Goal: Information Seeking & Learning: Check status

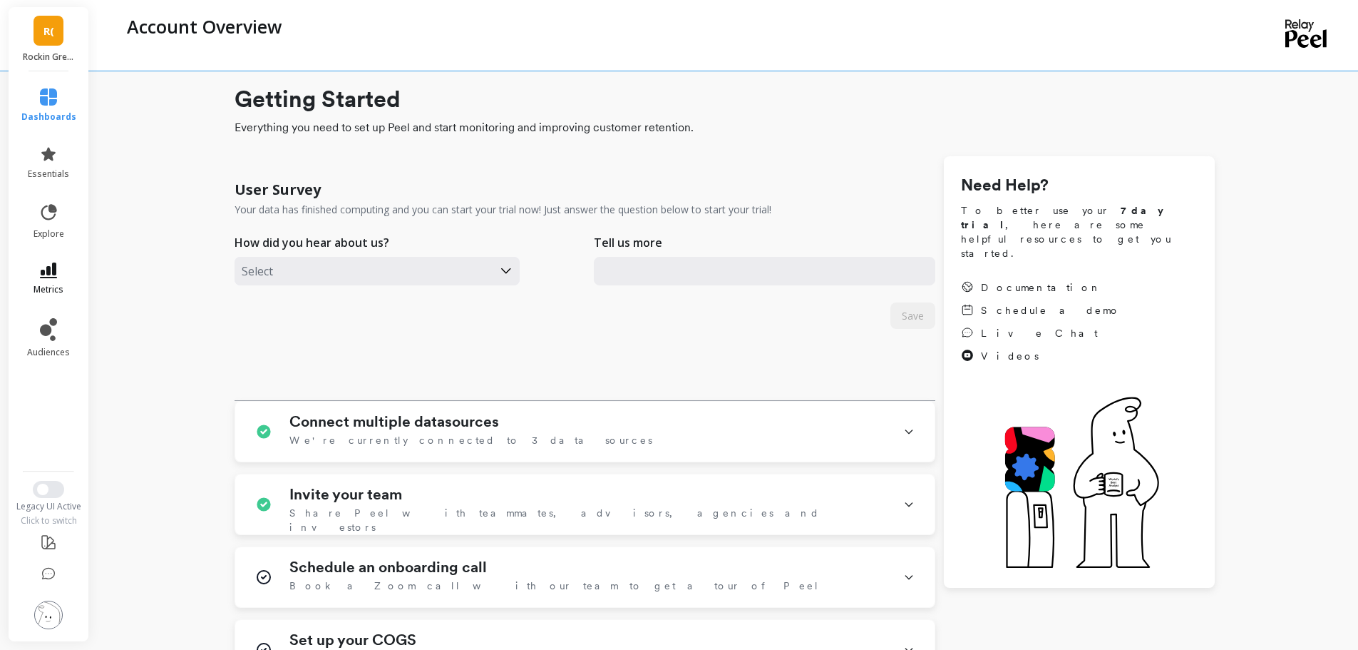
click at [47, 284] on span "metrics" at bounding box center [49, 289] width 30 height 11
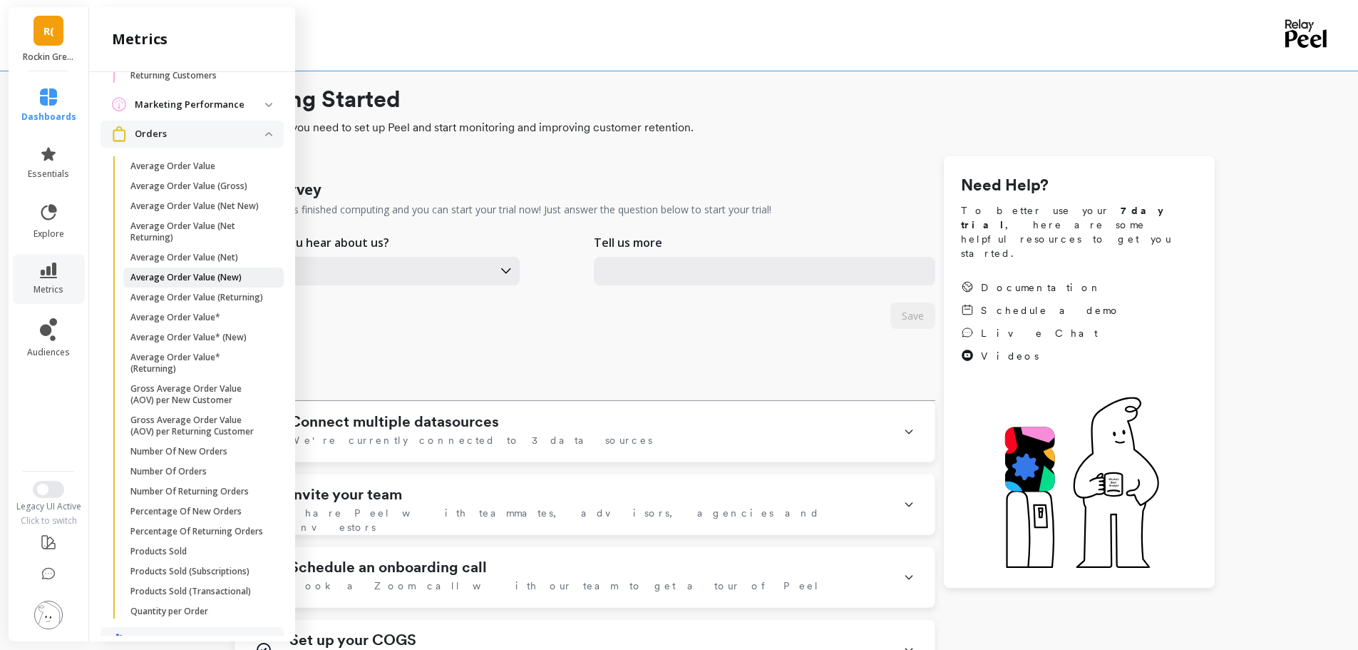
scroll to position [1278, 0]
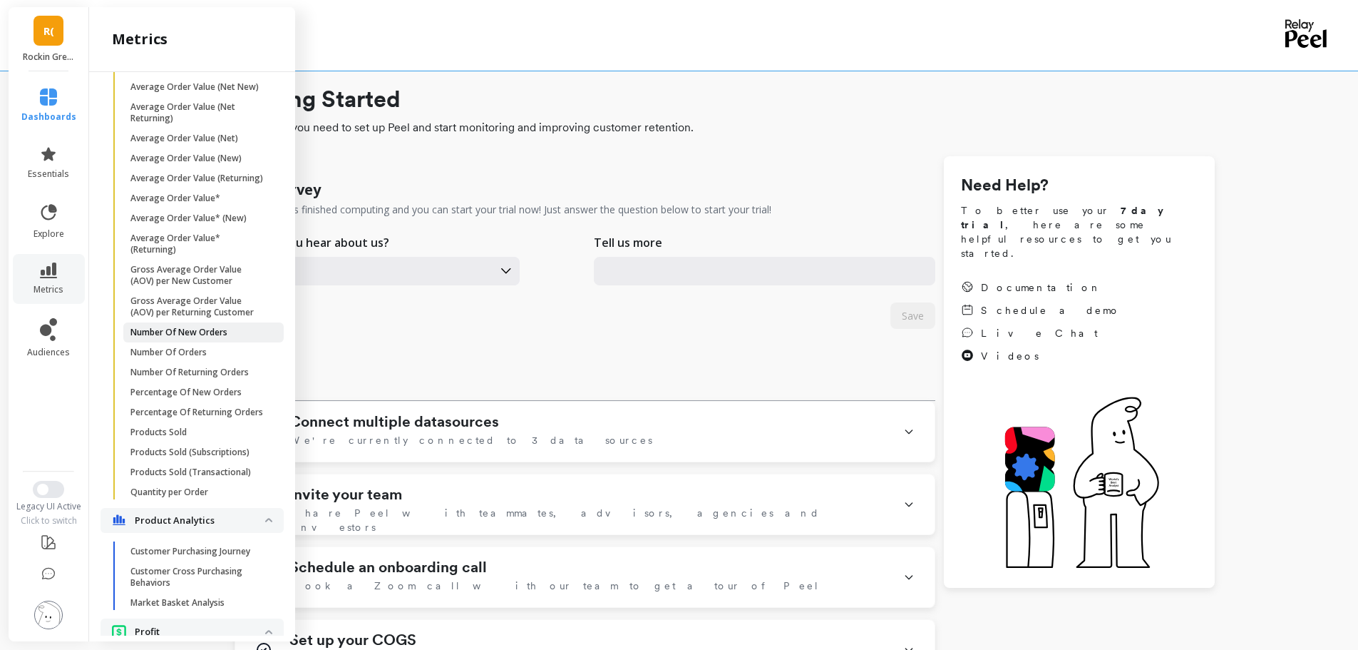
drag, startPoint x: 167, startPoint y: 369, endPoint x: 141, endPoint y: 366, distance: 25.8
click at [141, 338] on p "Number Of New Orders" at bounding box center [178, 332] width 97 height 11
click at [203, 358] on p "Number Of Orders" at bounding box center [168, 351] width 76 height 11
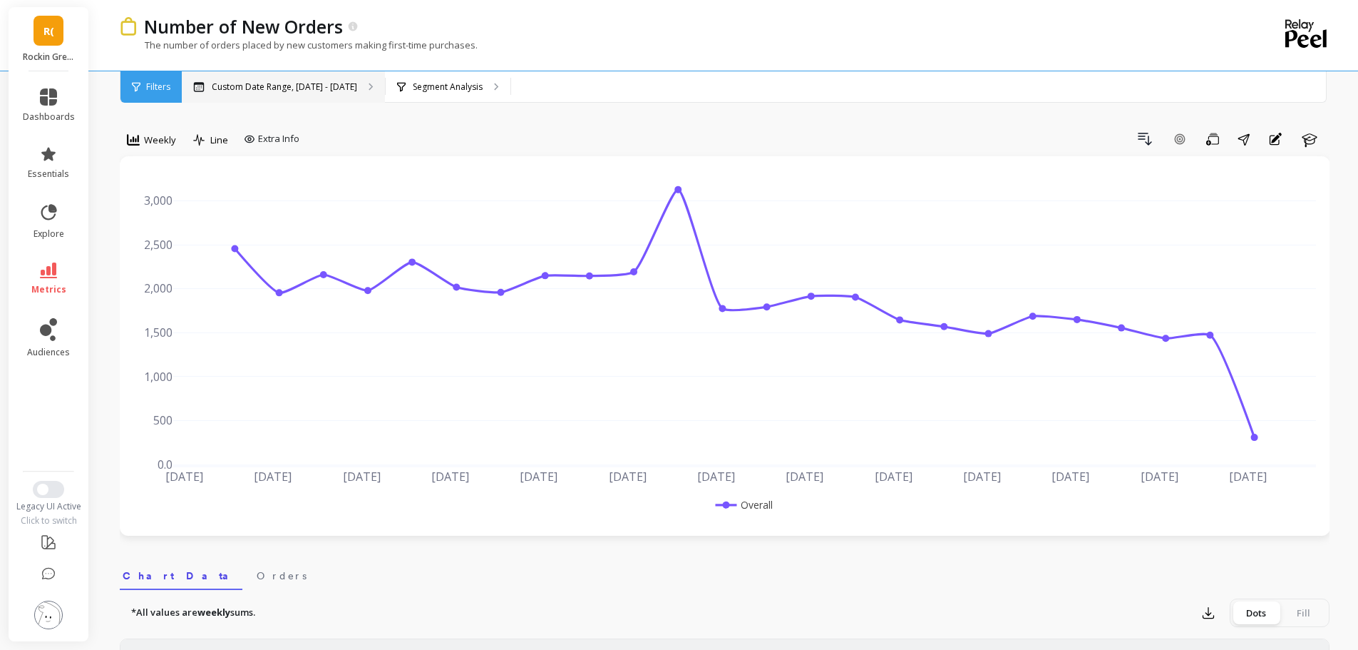
click at [340, 86] on p "Custom Date Range, May 1 - Oct 7" at bounding box center [284, 86] width 145 height 11
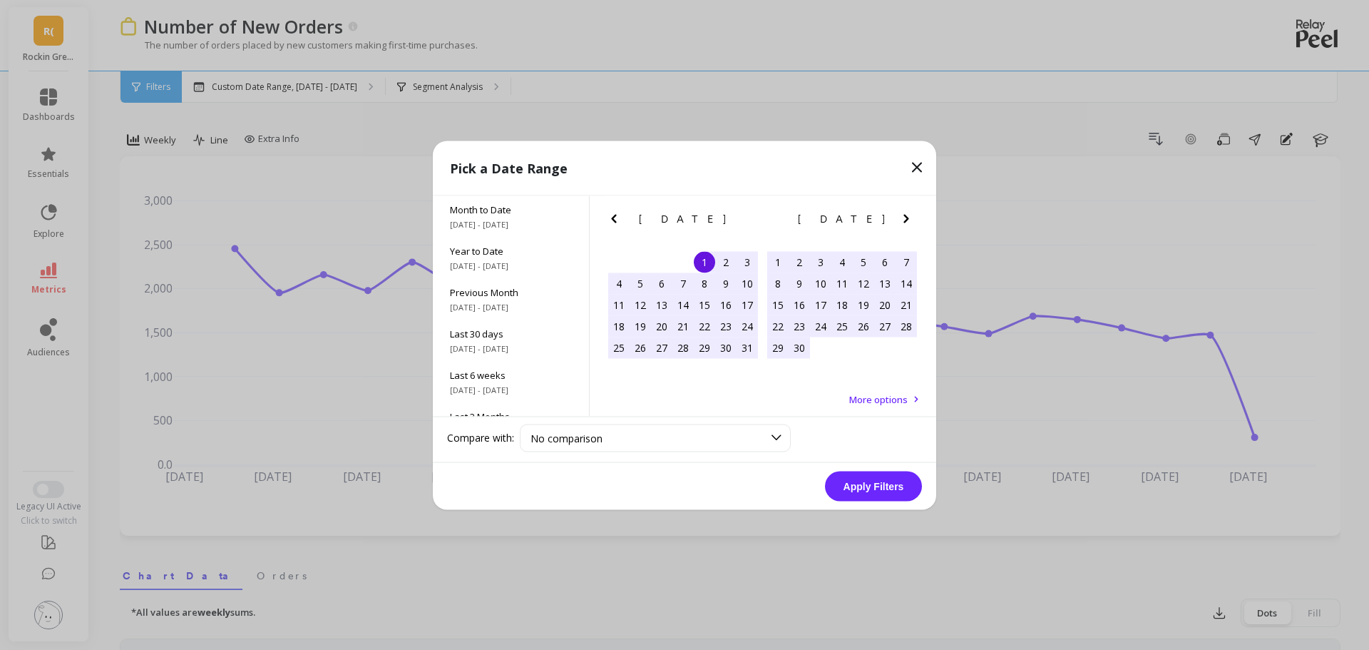
click at [704, 261] on div "1" at bounding box center [704, 261] width 21 height 21
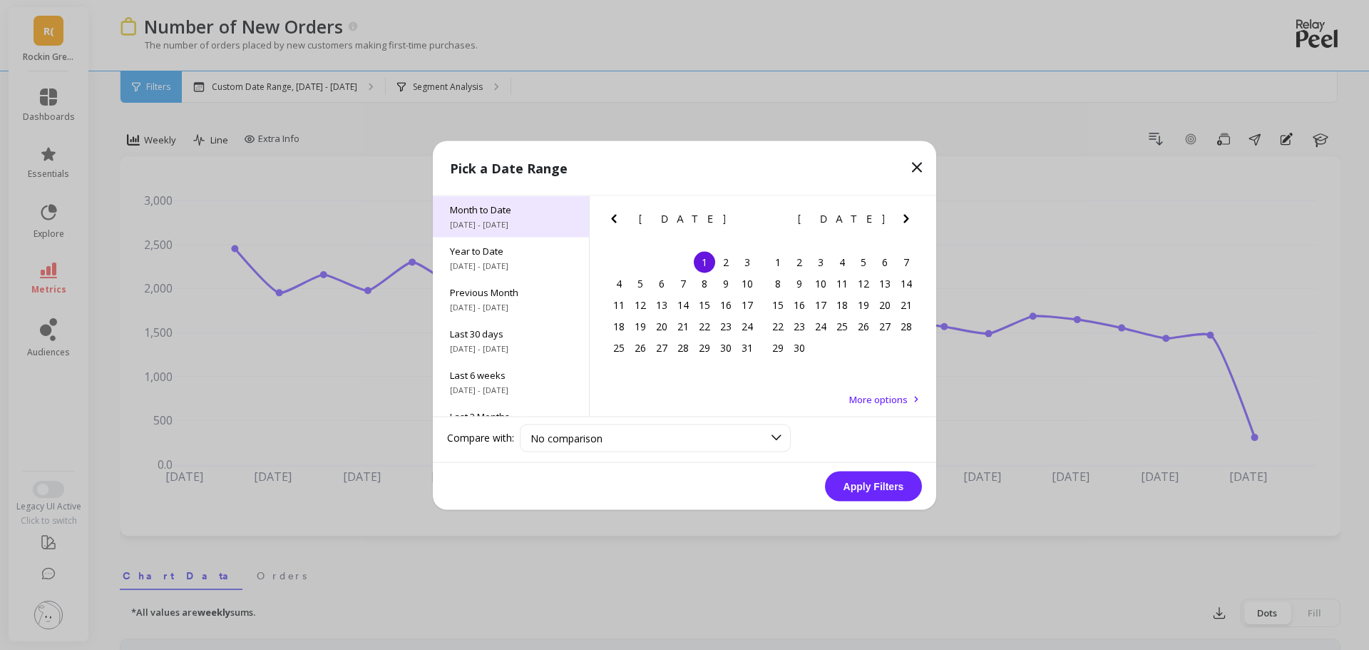
click at [472, 221] on span "10/1/2025 - 10/8/2025" at bounding box center [511, 223] width 122 height 11
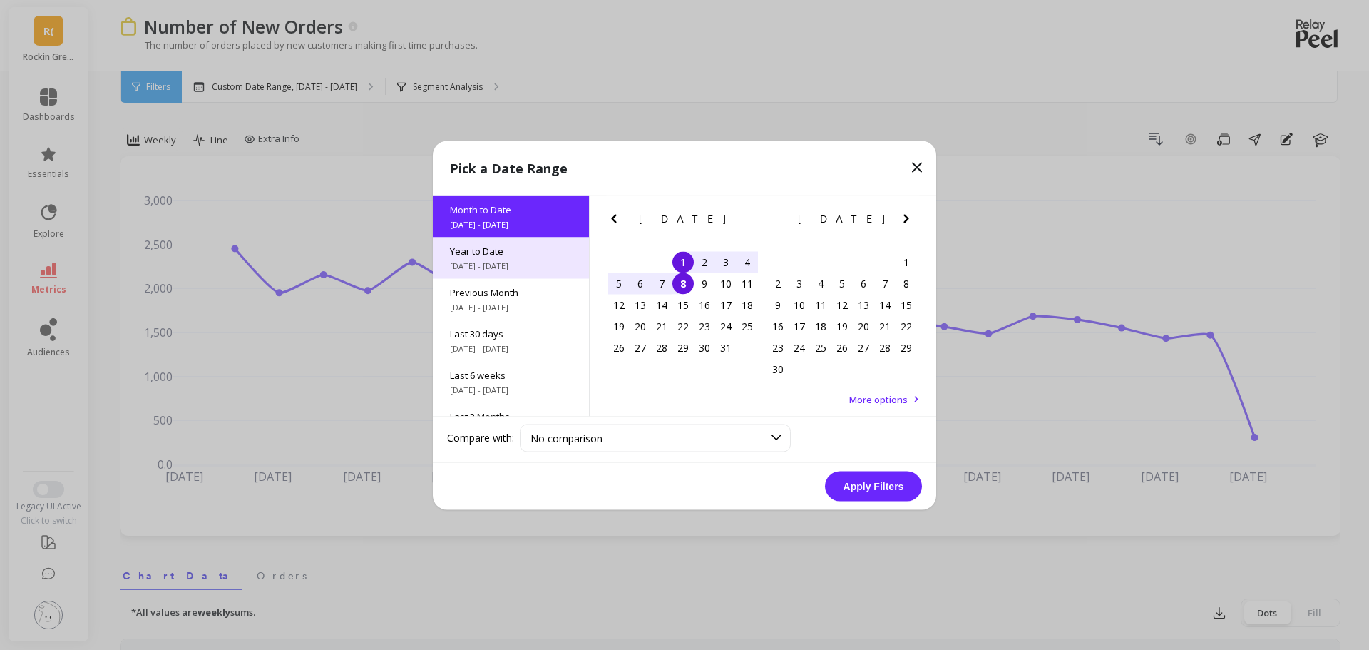
click at [488, 245] on span "Year to Date" at bounding box center [511, 250] width 122 height 13
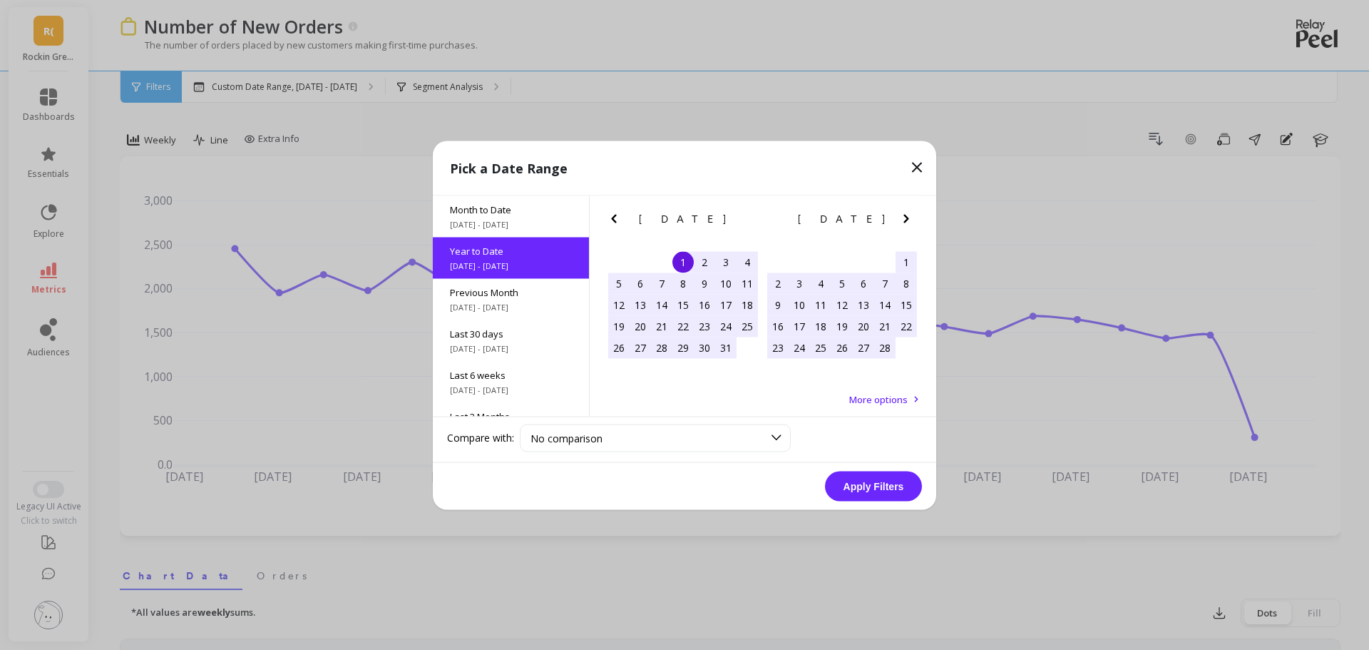
click at [878, 482] on button "Apply Filters" at bounding box center [873, 486] width 97 height 30
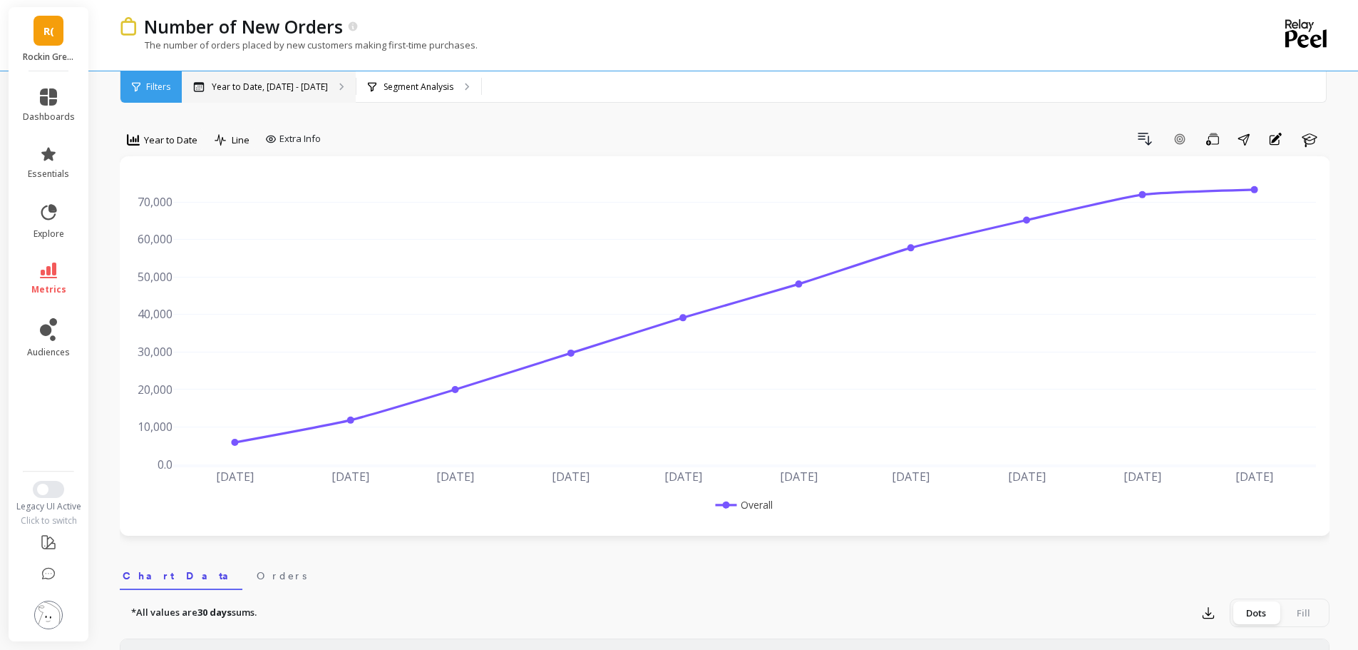
click at [261, 93] on div "Year to Date, Jan 1 - Oct 8" at bounding box center [269, 86] width 174 height 31
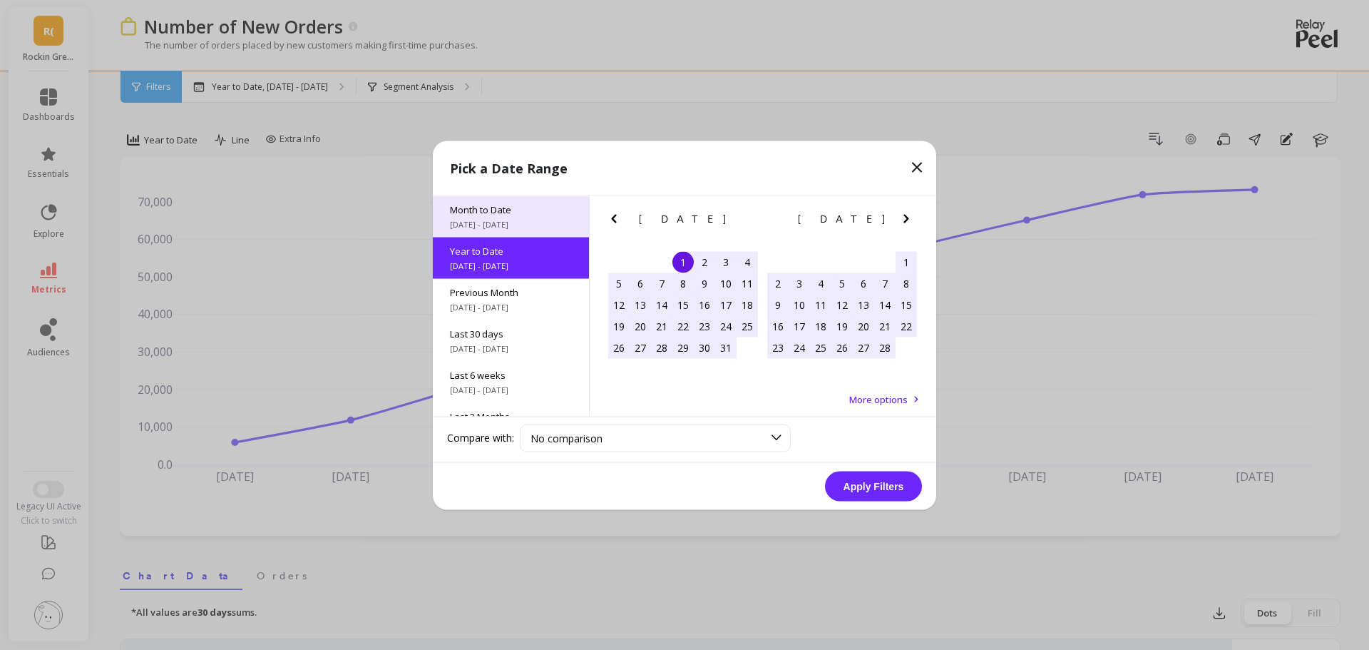
click at [515, 213] on span "Month to Date" at bounding box center [511, 208] width 122 height 13
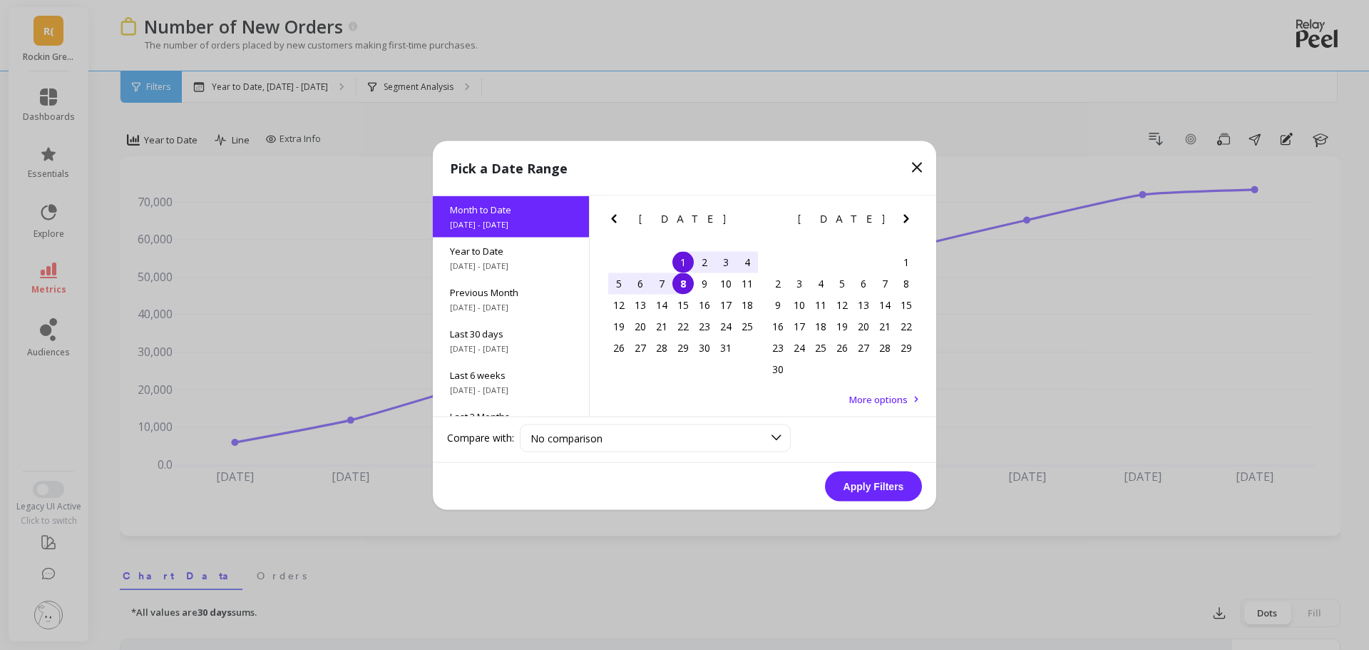
click at [895, 488] on button "Apply Filters" at bounding box center [873, 486] width 97 height 30
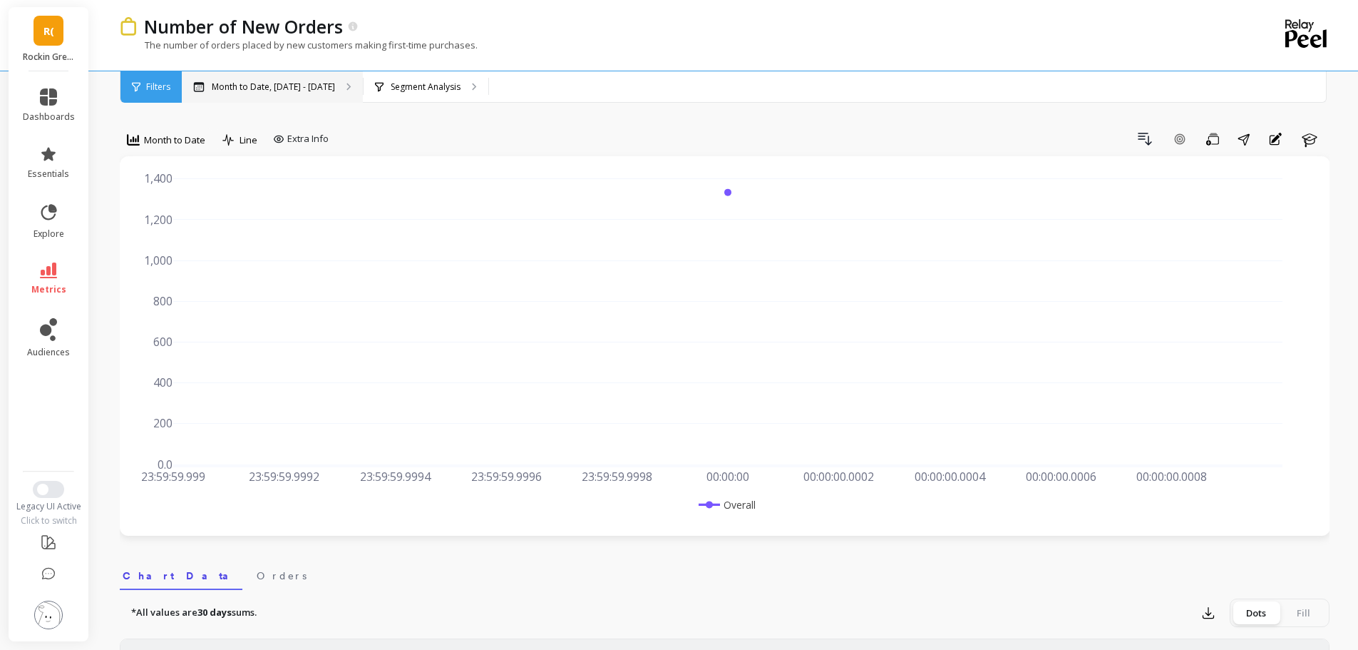
click at [298, 89] on p "Month to Date, Oct 1 - Oct 8" at bounding box center [273, 86] width 123 height 11
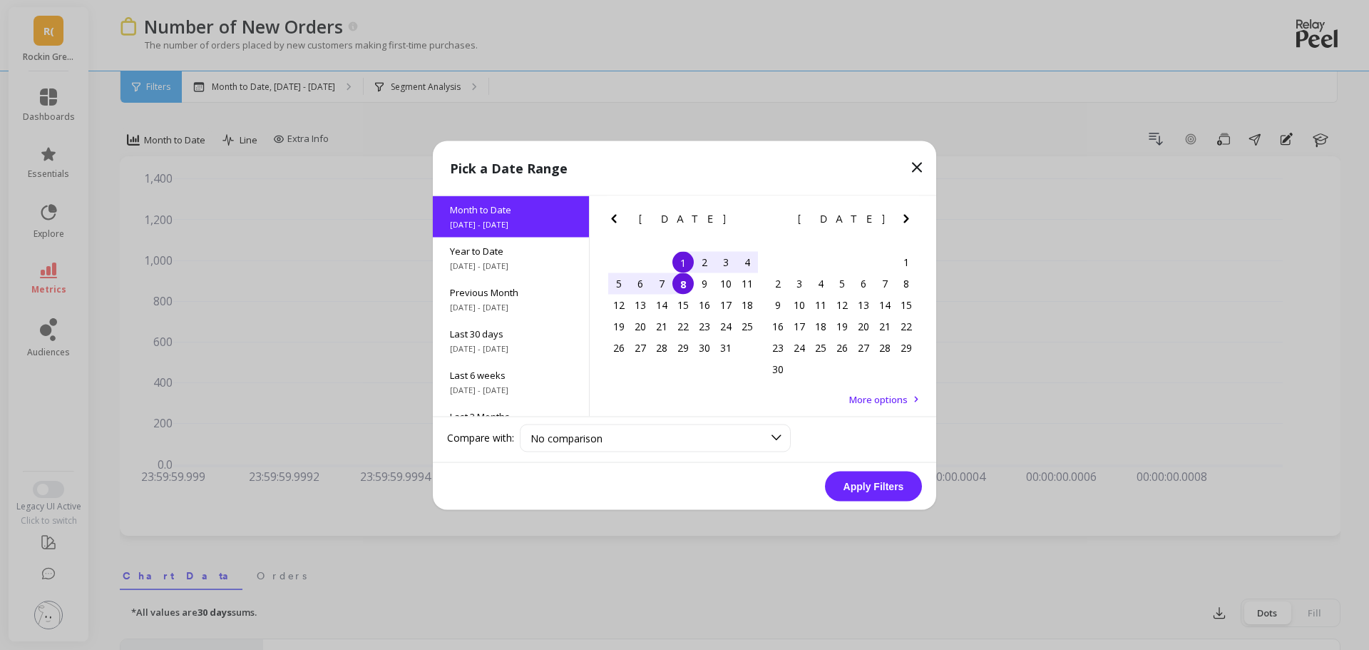
click at [880, 396] on span "More options" at bounding box center [878, 398] width 58 height 13
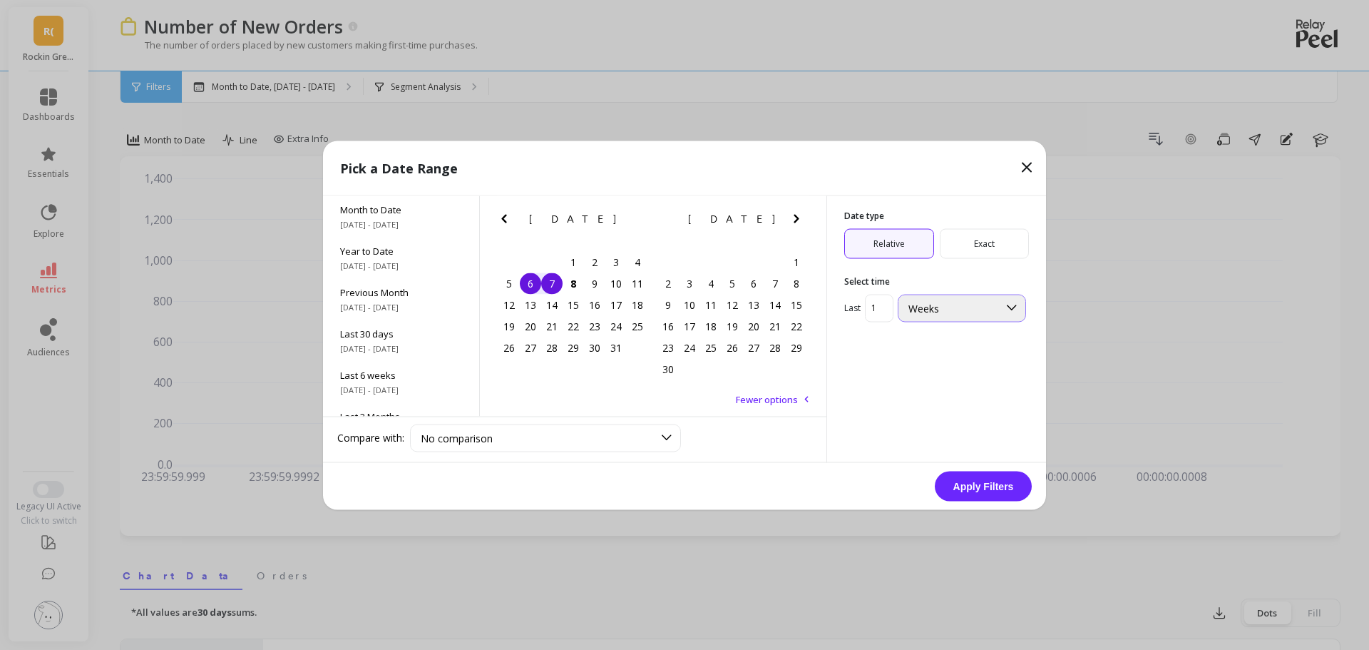
click at [960, 301] on div "Weeks" at bounding box center [953, 308] width 90 height 14
click at [953, 343] on div "Days" at bounding box center [962, 343] width 110 height 14
click at [580, 265] on div "1" at bounding box center [573, 261] width 21 height 21
click at [580, 288] on div "8" at bounding box center [573, 282] width 21 height 21
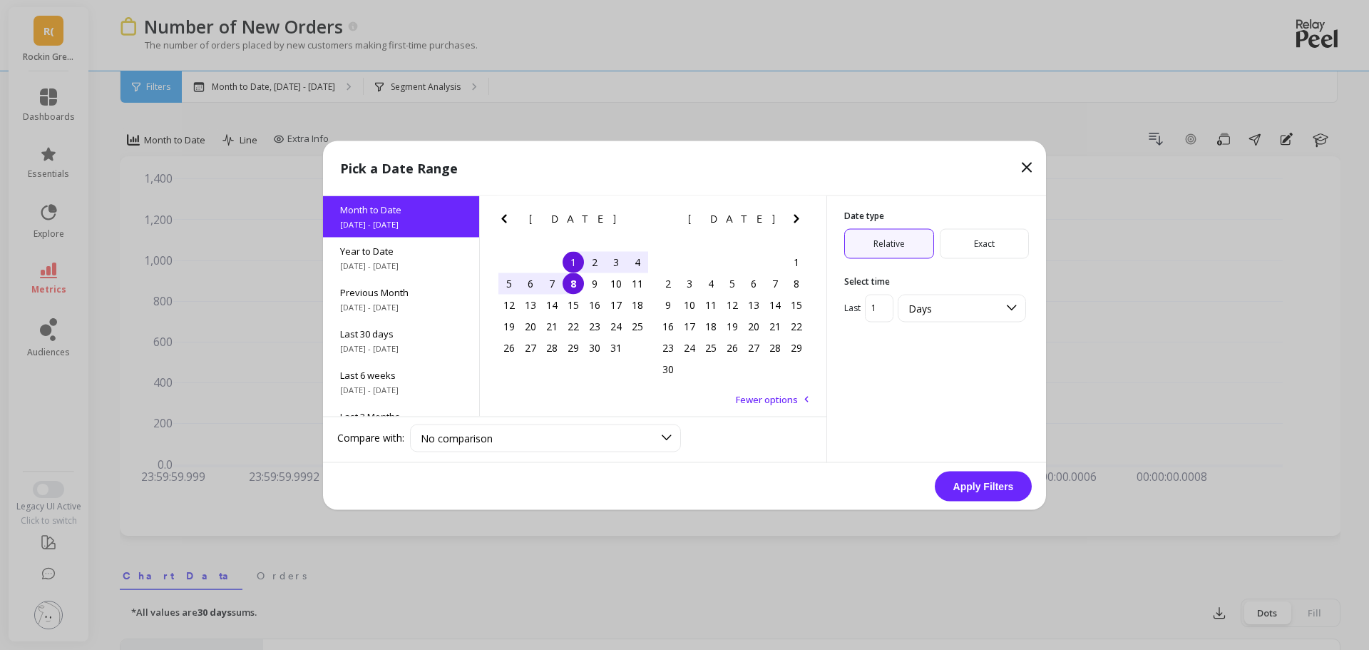
click at [985, 485] on button "Apply Filters" at bounding box center [983, 486] width 97 height 30
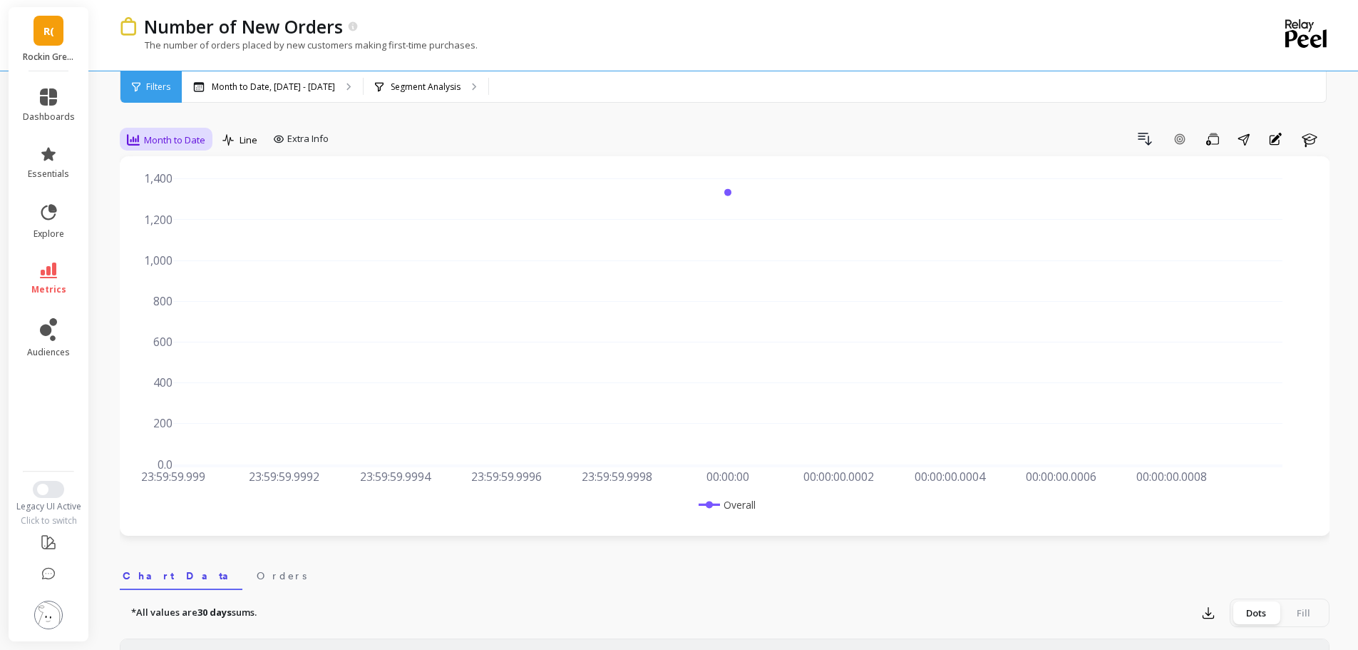
click at [172, 140] on span "Month to Date" at bounding box center [174, 140] width 61 height 14
click at [163, 204] on div "Daily" at bounding box center [172, 199] width 81 height 14
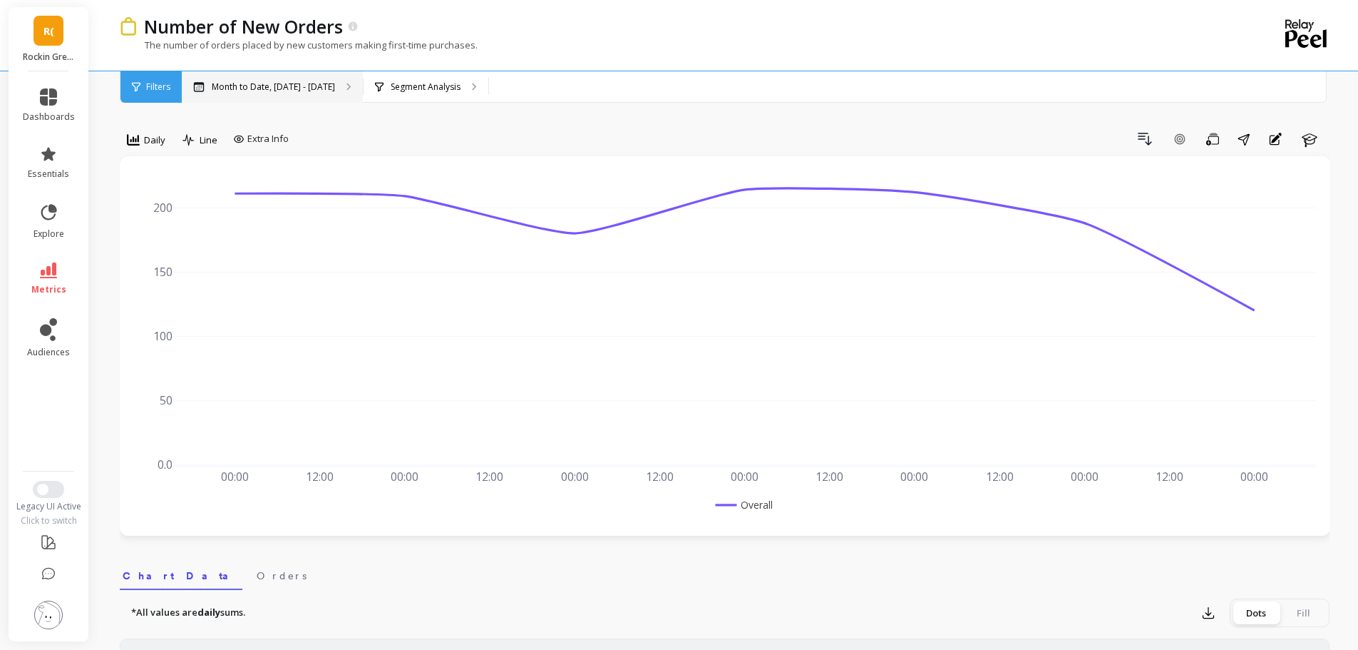
click at [282, 76] on div "Month to Date, Oct 1 - Oct 8" at bounding box center [272, 86] width 181 height 31
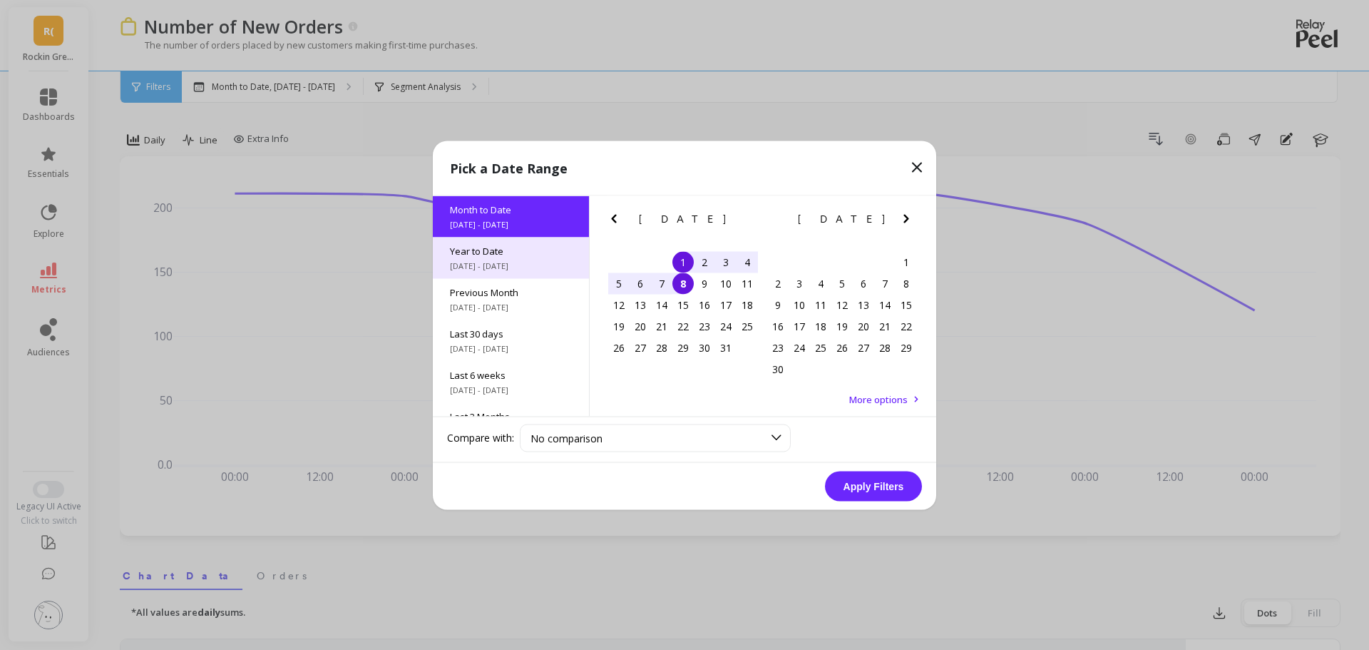
click at [529, 257] on div "Year to Date 1/1/2025 - 10/8/2025" at bounding box center [511, 257] width 156 height 41
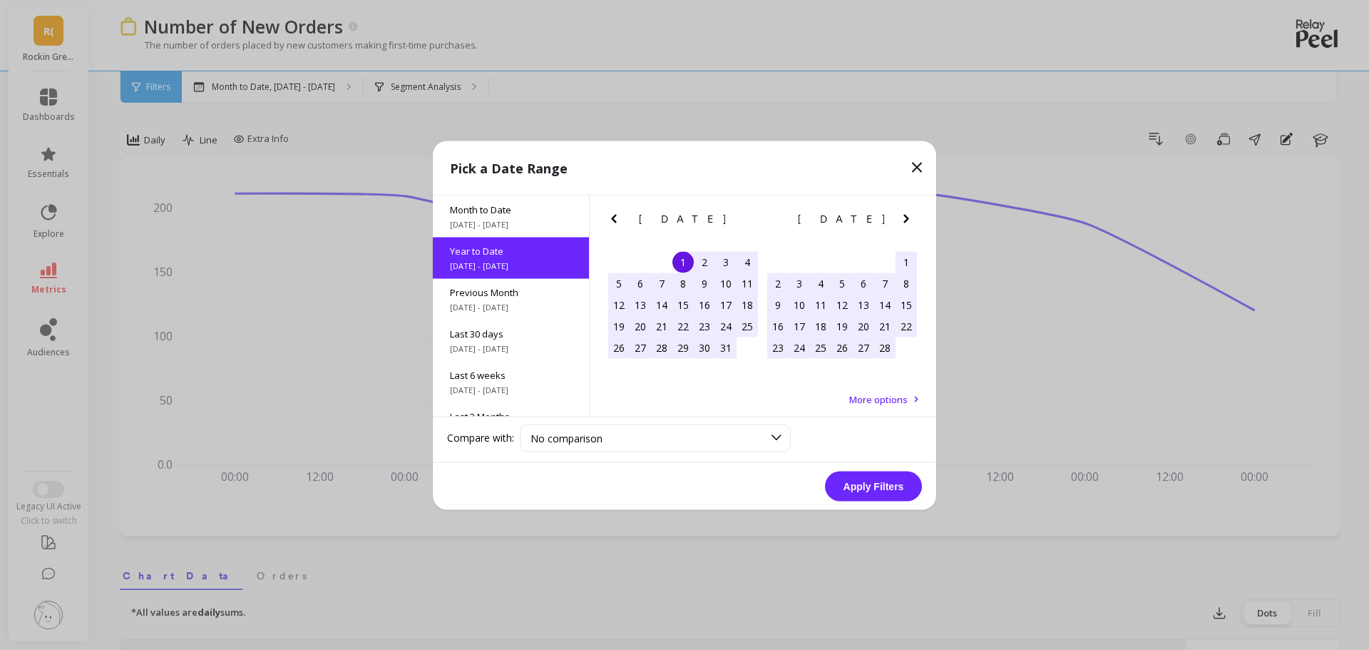
click at [900, 480] on button "Apply Filters" at bounding box center [873, 486] width 97 height 30
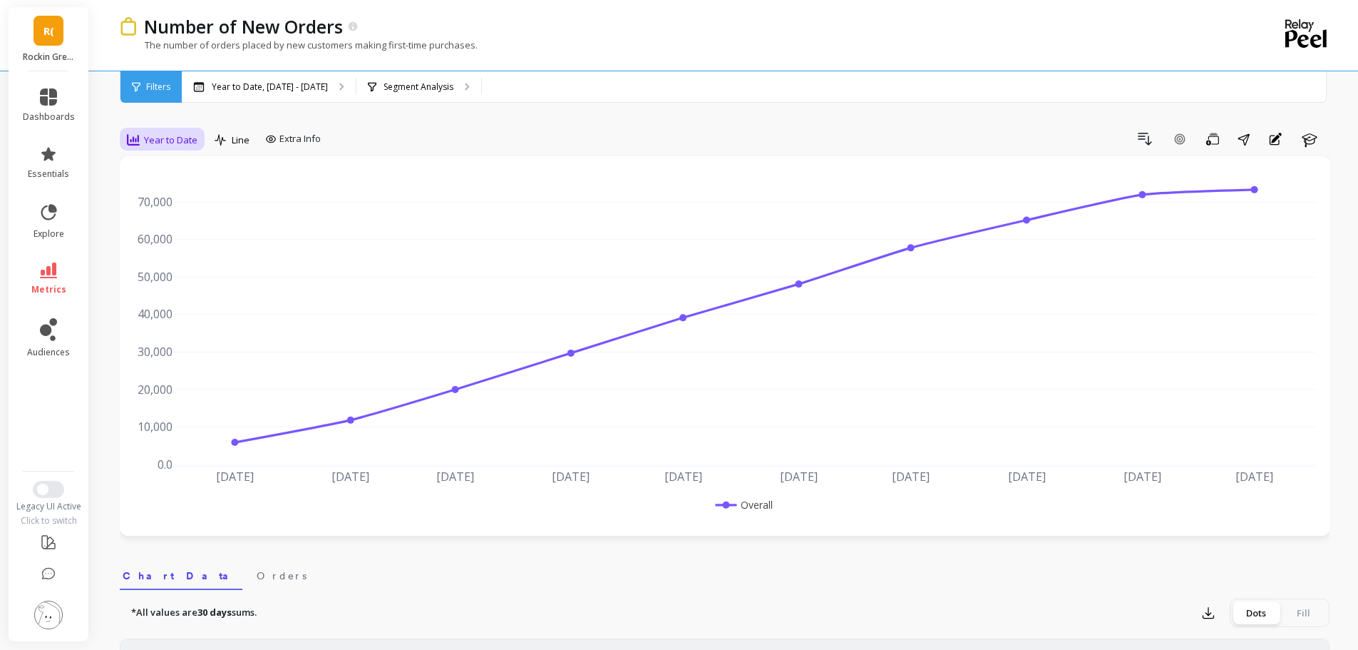
click at [179, 140] on span "Year to Date" at bounding box center [170, 140] width 53 height 14
click at [155, 200] on div "Daily" at bounding box center [172, 199] width 81 height 14
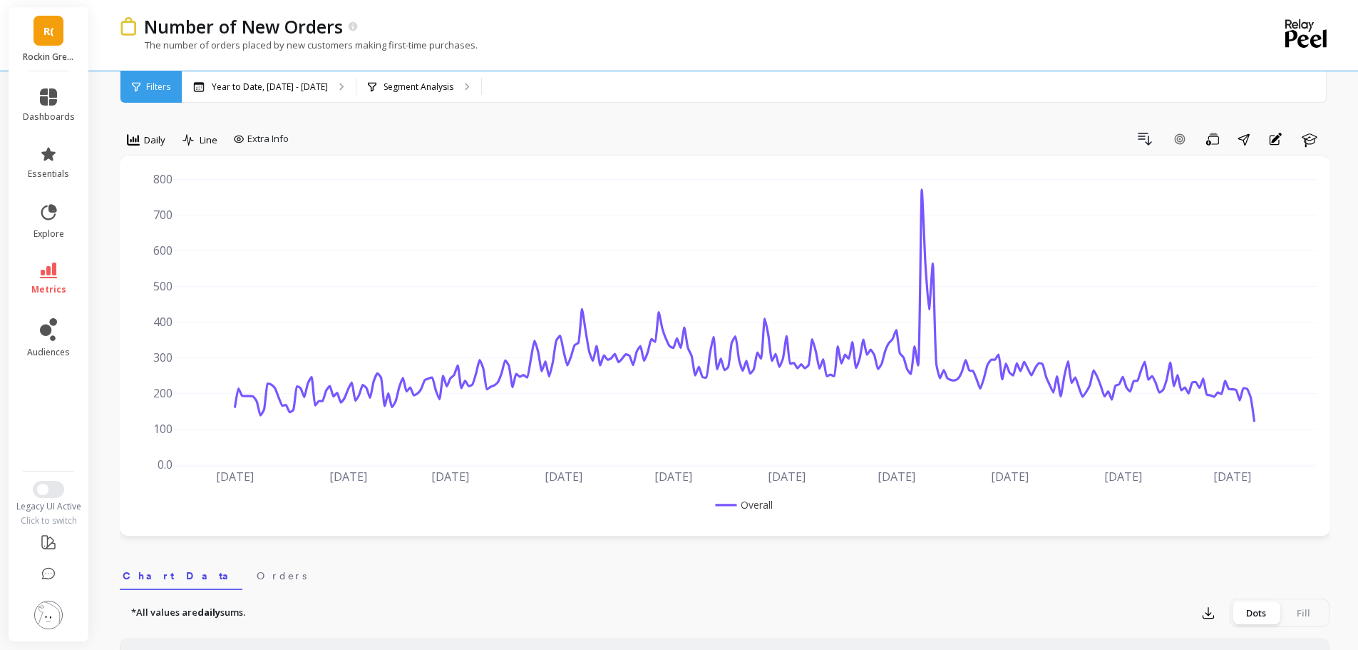
click at [245, 88] on p "Year to Date, Jan 1 - Oct 8" at bounding box center [270, 86] width 116 height 11
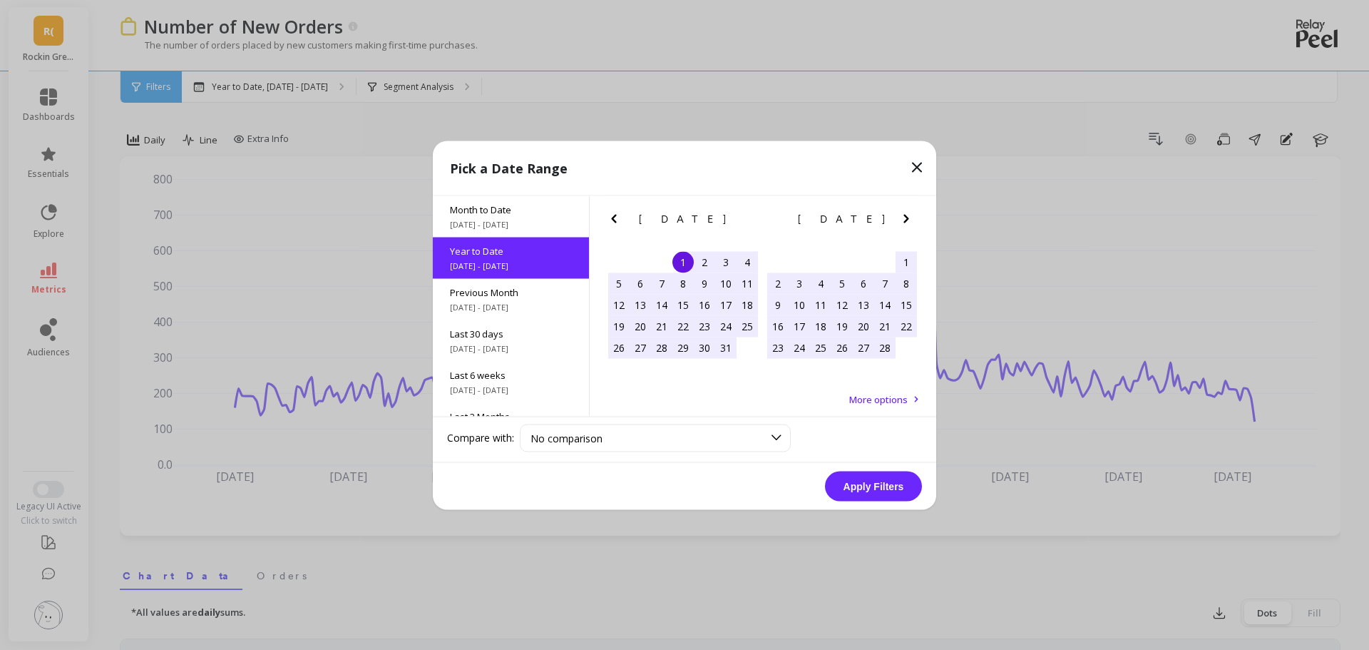
click at [615, 215] on icon "Previous Month" at bounding box center [613, 218] width 5 height 9
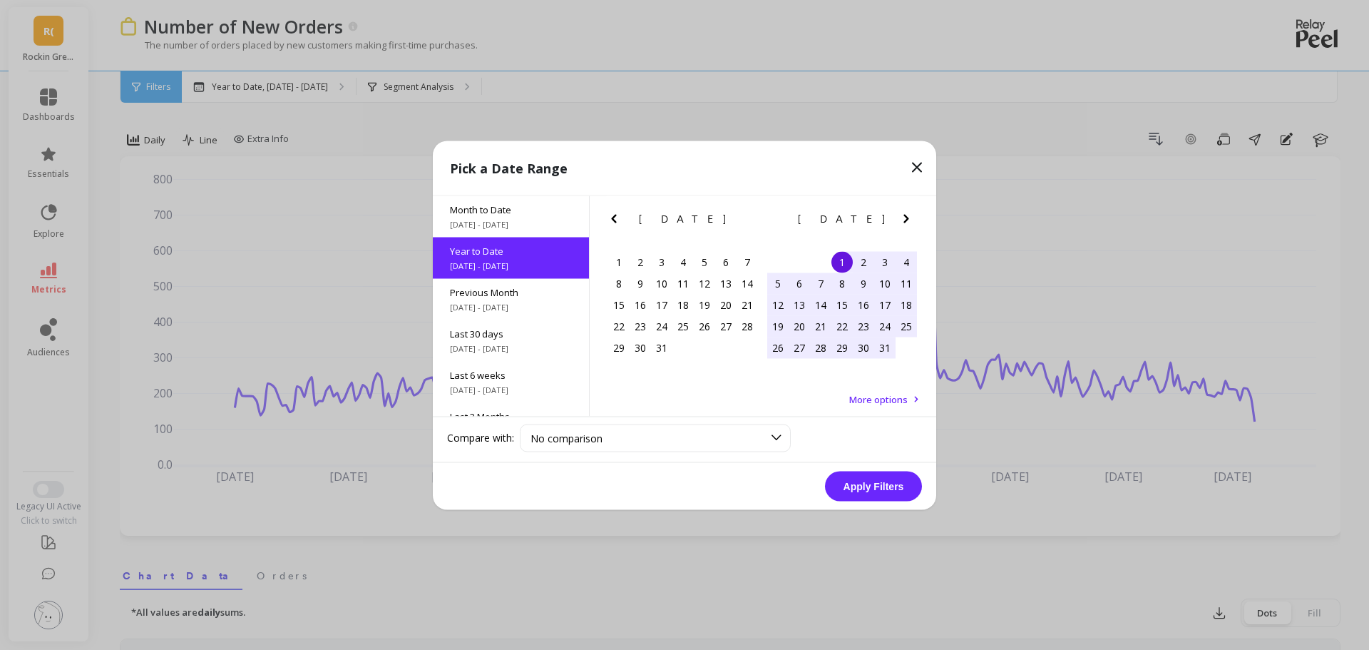
click at [615, 215] on icon "Previous Month" at bounding box center [613, 218] width 5 height 9
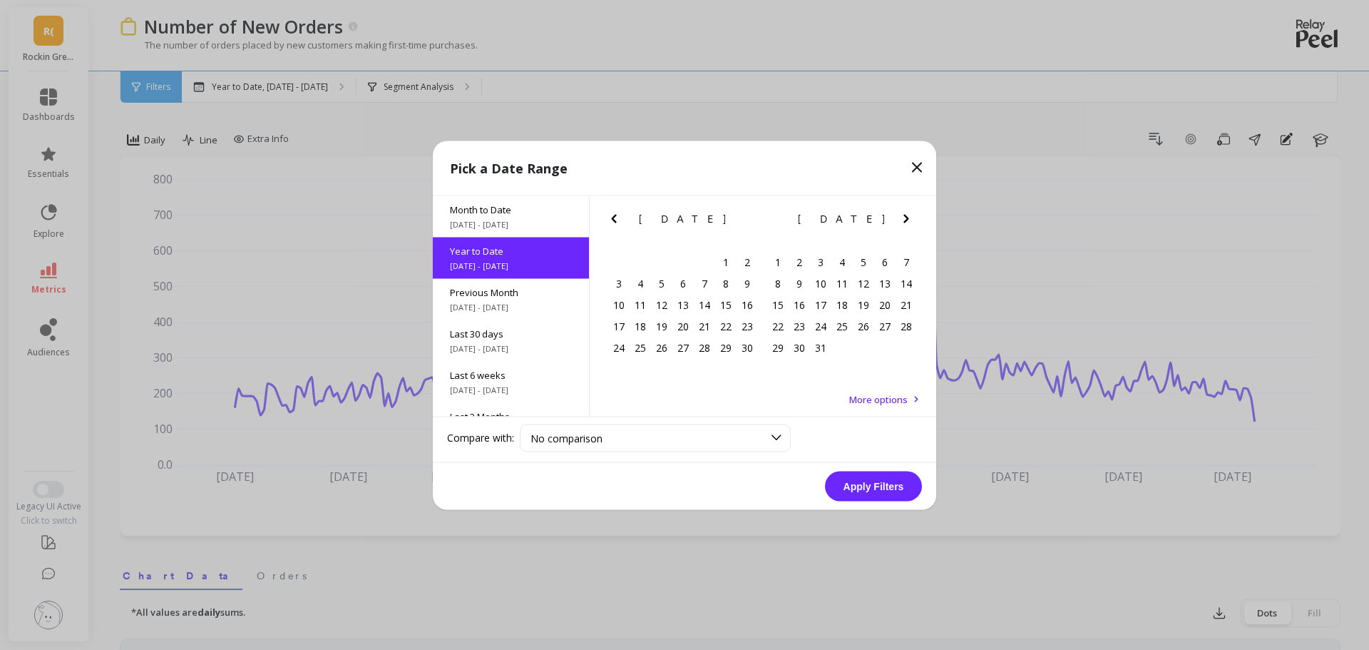
click at [615, 215] on icon "Previous Month" at bounding box center [613, 218] width 5 height 9
click at [618, 224] on icon "Previous Month" at bounding box center [613, 218] width 17 height 17
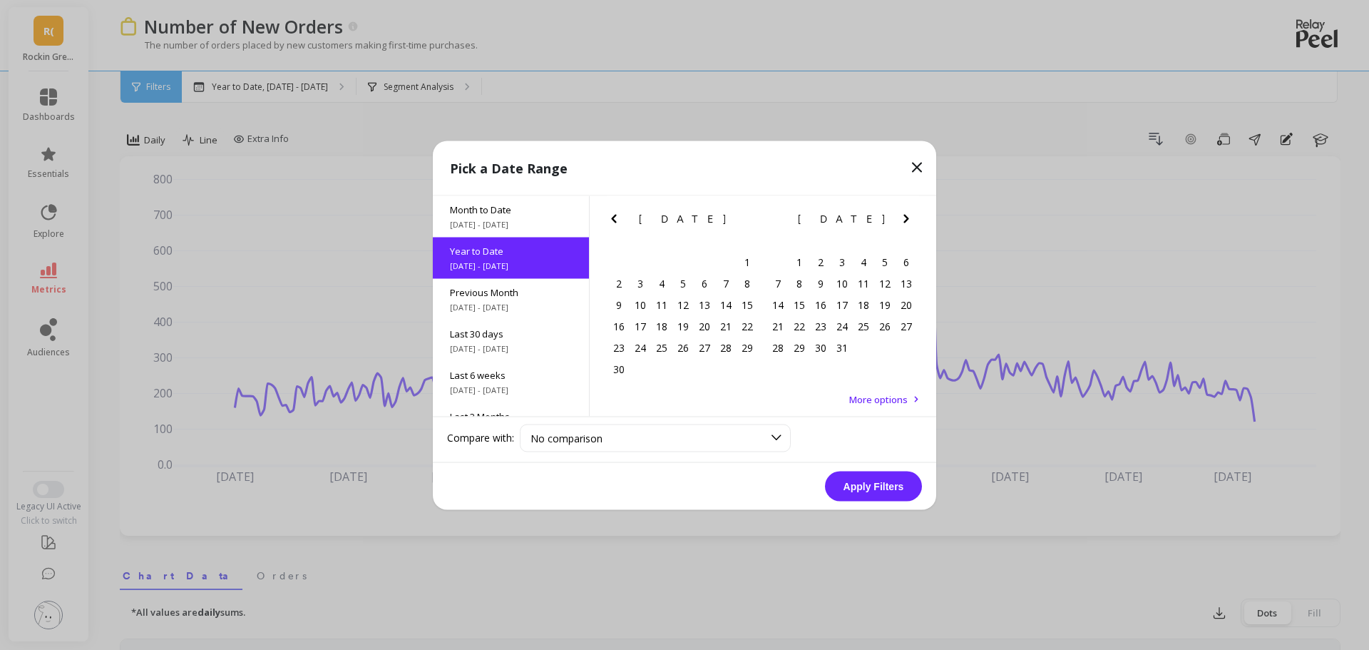
click at [618, 224] on icon "Previous Month" at bounding box center [613, 218] width 17 height 17
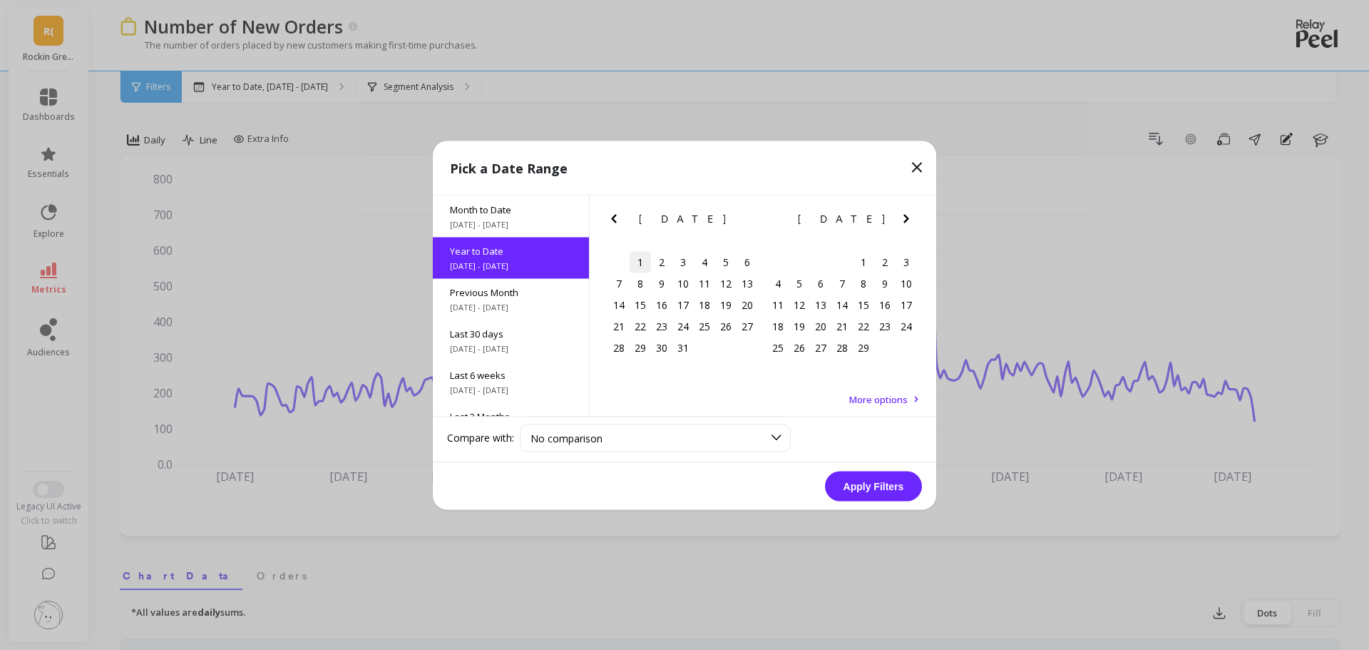
click at [637, 264] on div "1" at bounding box center [640, 261] width 21 height 21
click at [906, 218] on icon "Next Month" at bounding box center [906, 218] width 17 height 17
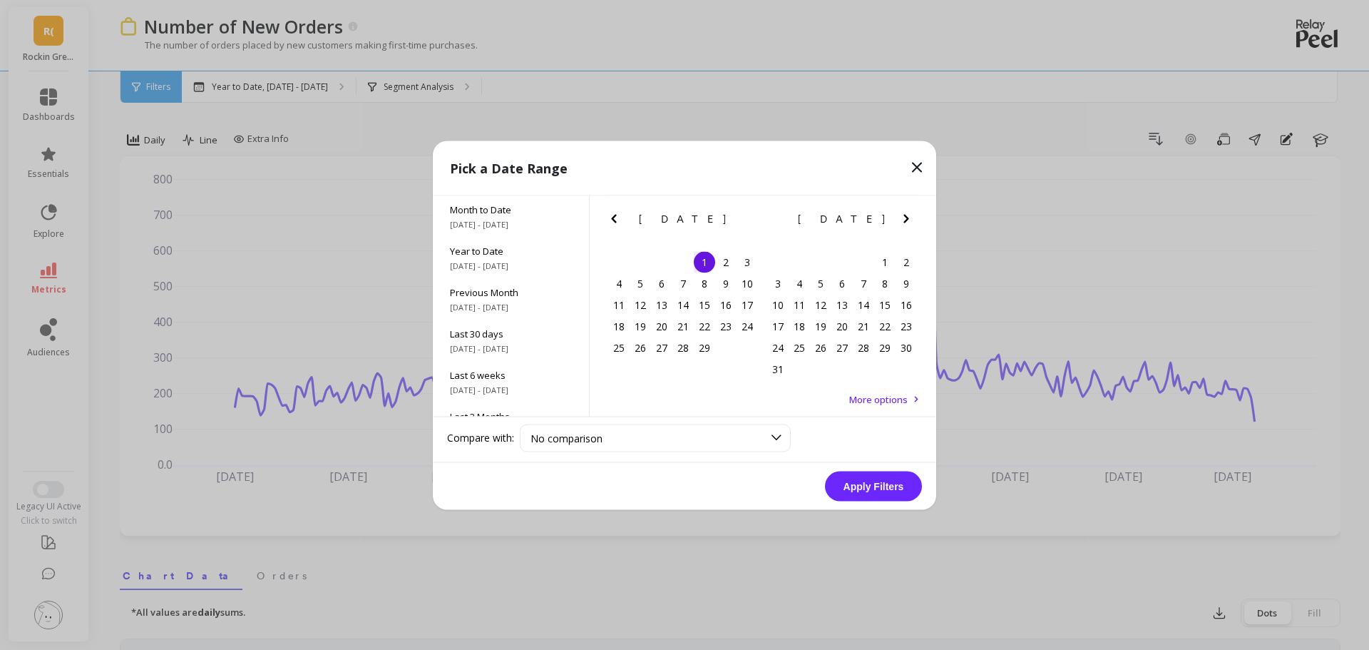
click at [906, 218] on icon "Next Month" at bounding box center [906, 218] width 17 height 17
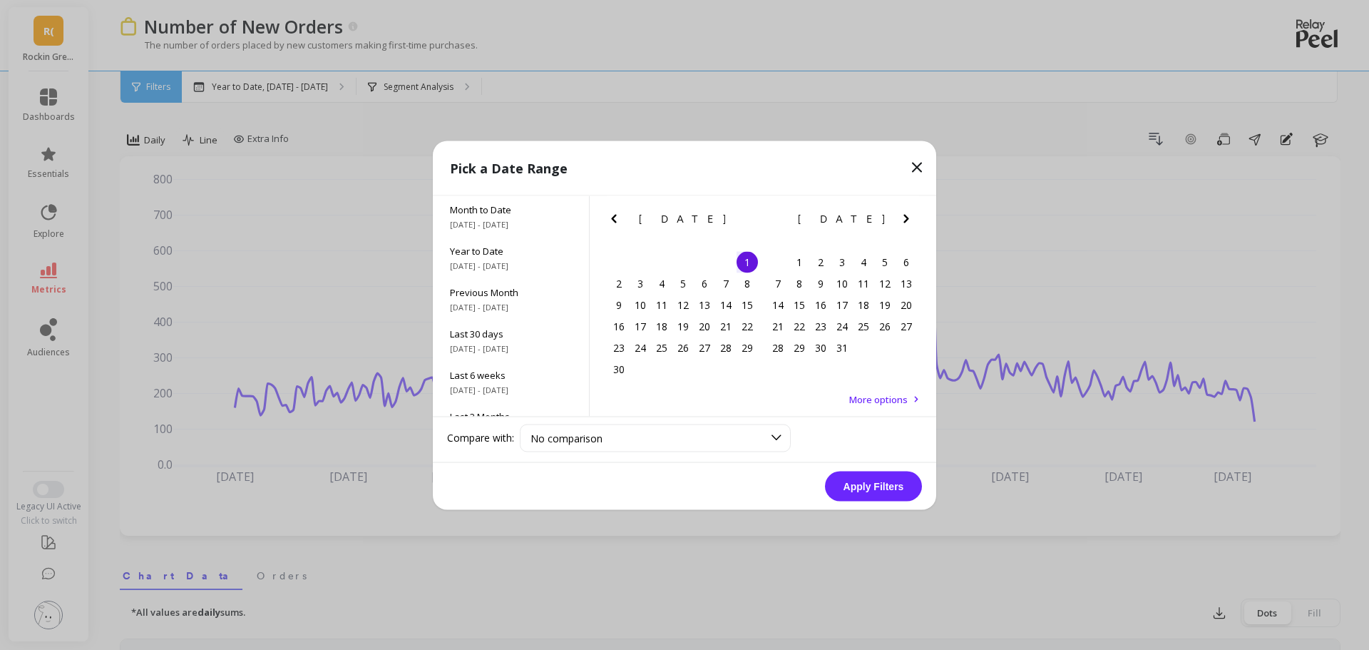
click at [906, 218] on icon "Next Month" at bounding box center [906, 218] width 17 height 17
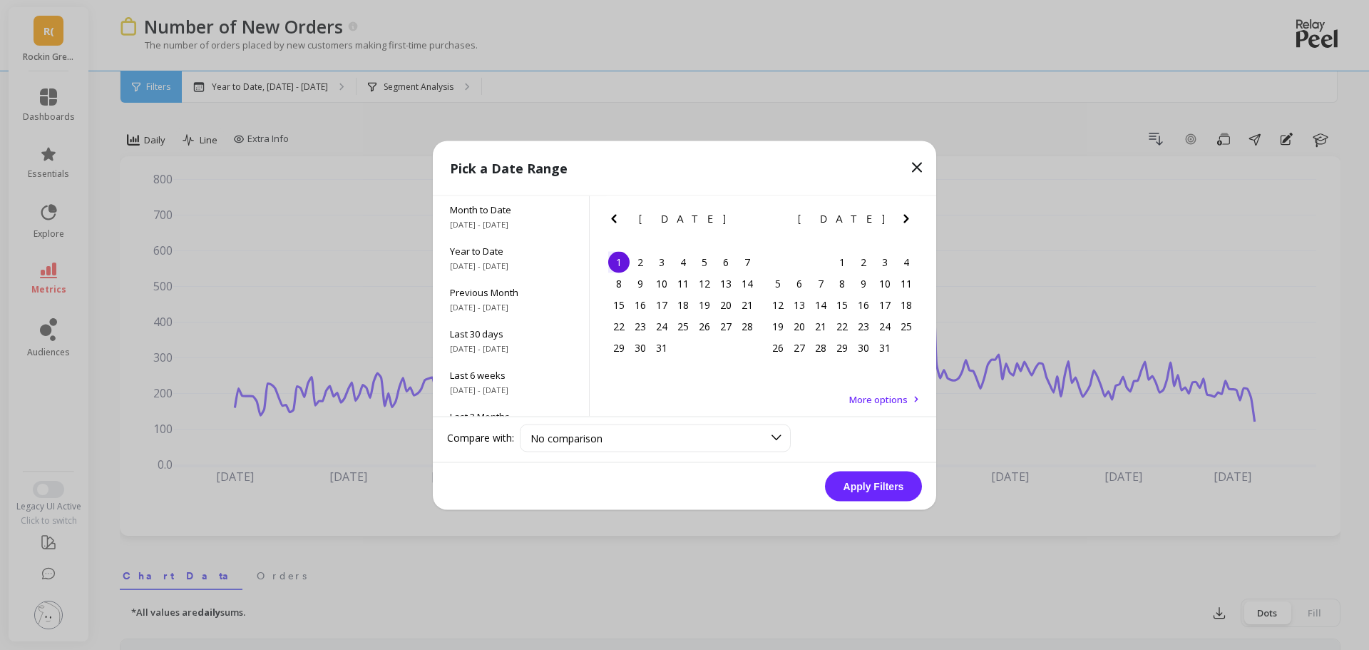
click at [906, 218] on icon "Next Month" at bounding box center [906, 218] width 17 height 17
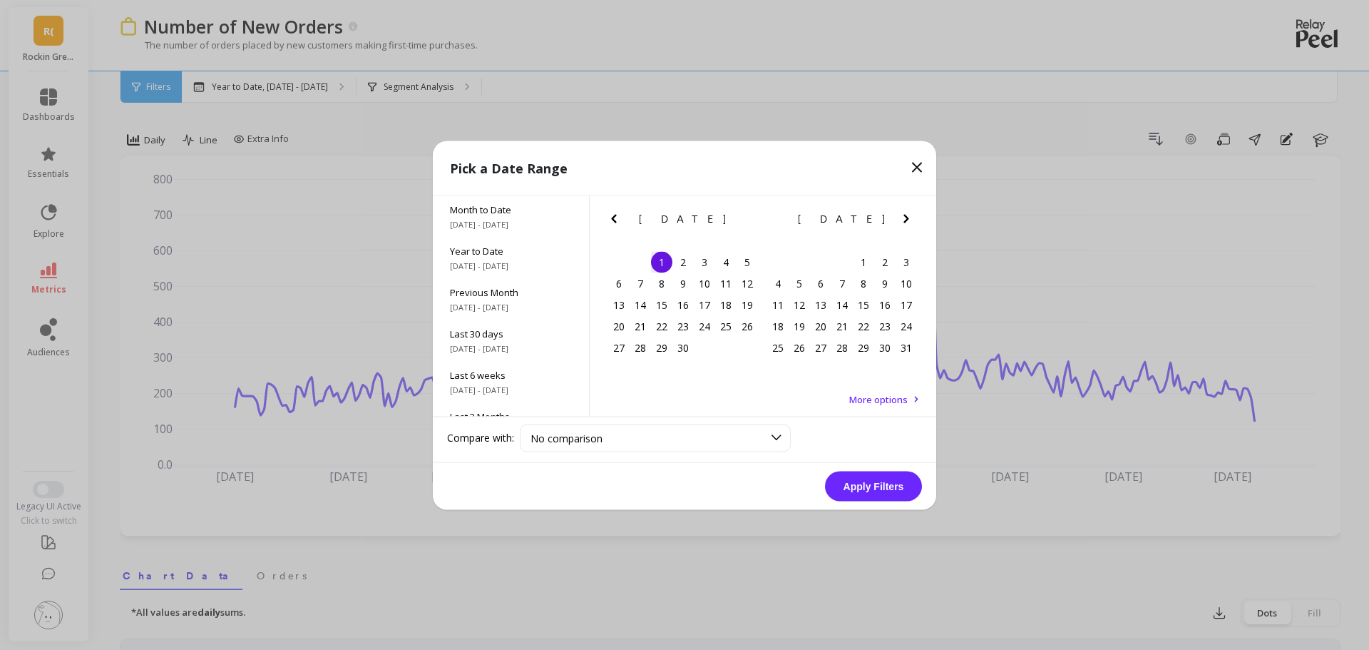
click at [906, 218] on icon "Next Month" at bounding box center [906, 218] width 17 height 17
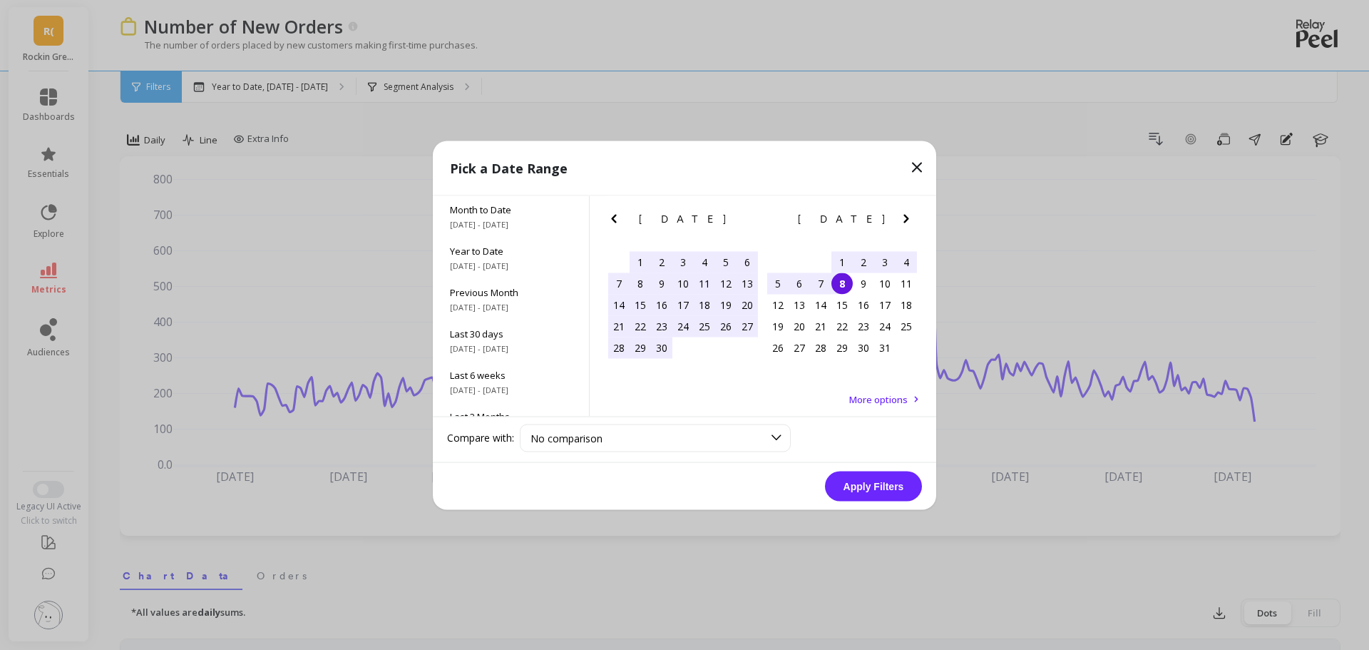
click at [843, 284] on div "8" at bounding box center [841, 282] width 21 height 21
click at [868, 486] on button "Apply Filters" at bounding box center [873, 486] width 97 height 30
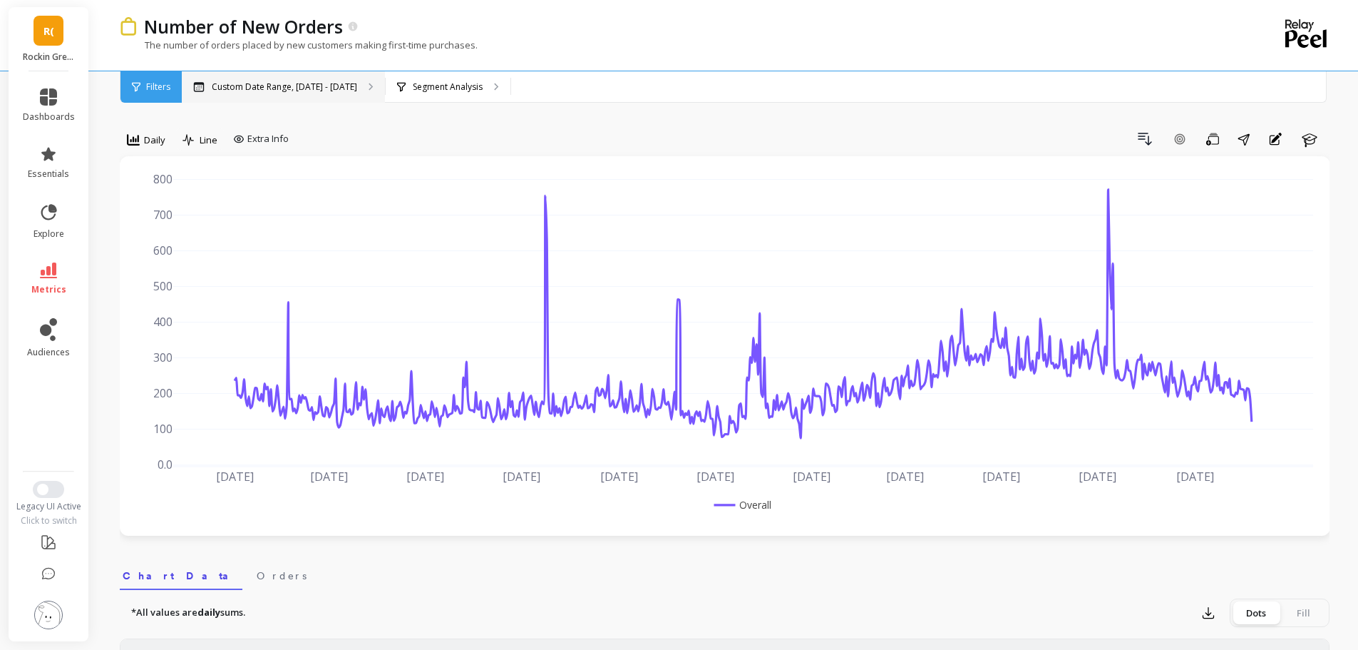
click at [298, 93] on div "Custom Date Range, Jan 1, 2024 - Oct 8, 2025" at bounding box center [283, 86] width 203 height 31
click at [503, 79] on div "Segment Analysis" at bounding box center [448, 86] width 125 height 31
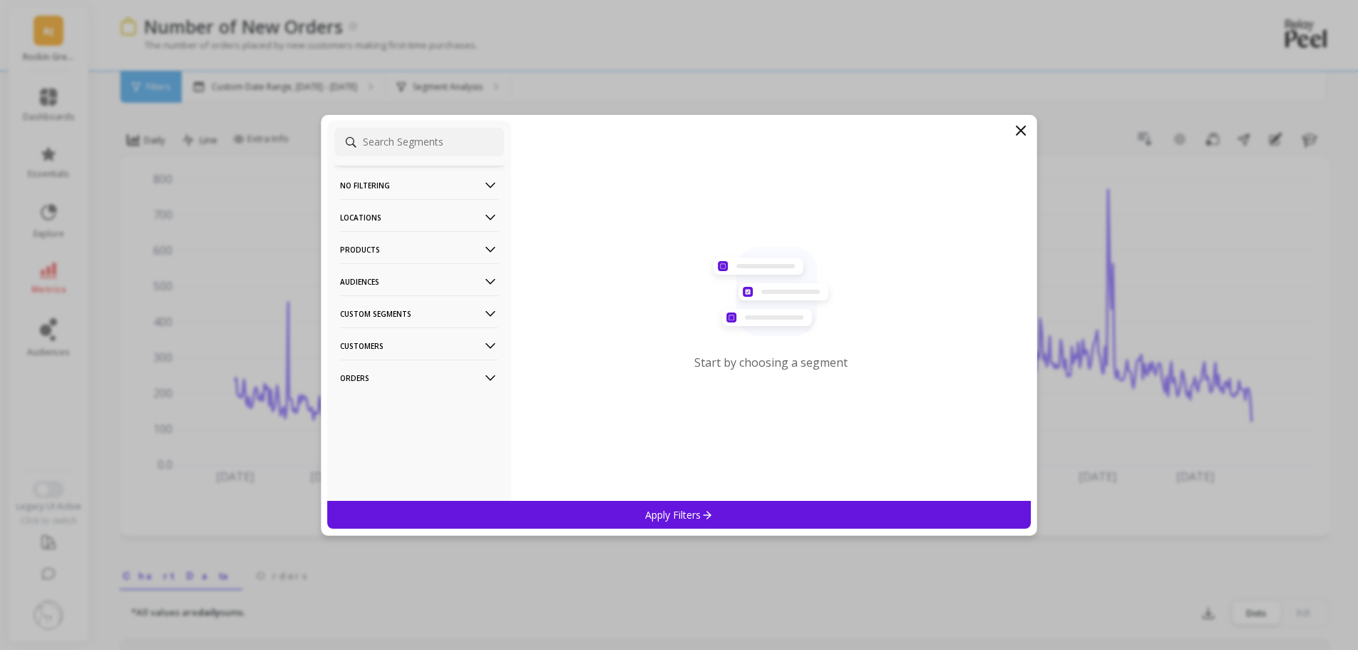
click at [397, 245] on p "Products" at bounding box center [419, 249] width 158 height 36
click at [384, 277] on div "ASIN" at bounding box center [419, 276] width 170 height 23
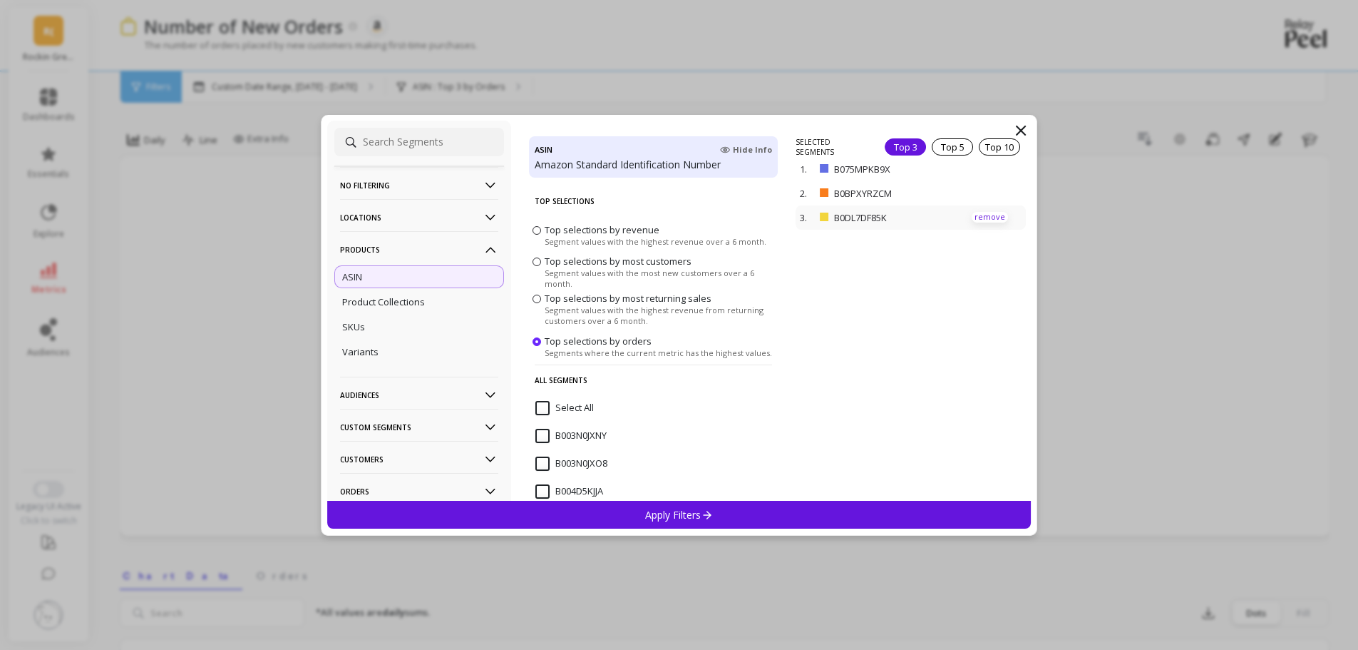
click at [974, 216] on p "remove" at bounding box center [990, 217] width 36 height 11
click at [756, 511] on div "Apply Filters" at bounding box center [679, 514] width 704 height 28
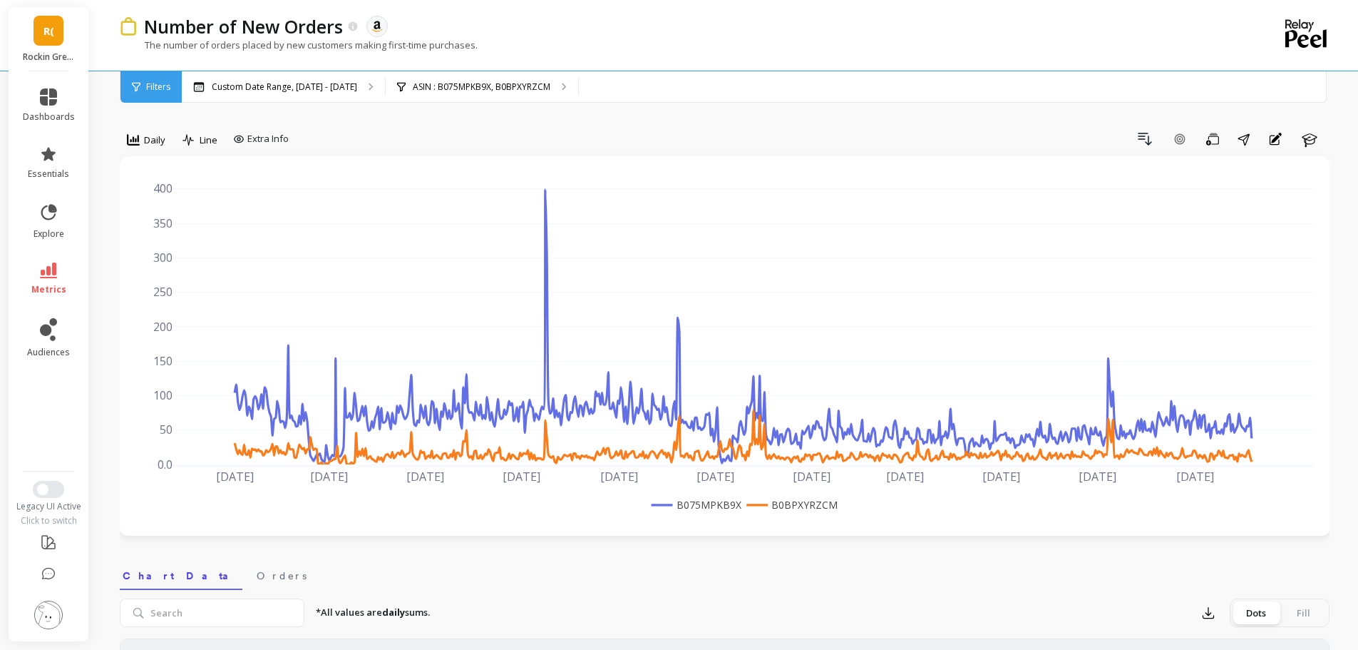
drag, startPoint x: 1232, startPoint y: 434, endPoint x: 1280, endPoint y: 445, distance: 49.6
click at [282, 81] on p "Custom Date Range, Jan 1, 2024 - Oct 8, 2025" at bounding box center [284, 86] width 145 height 11
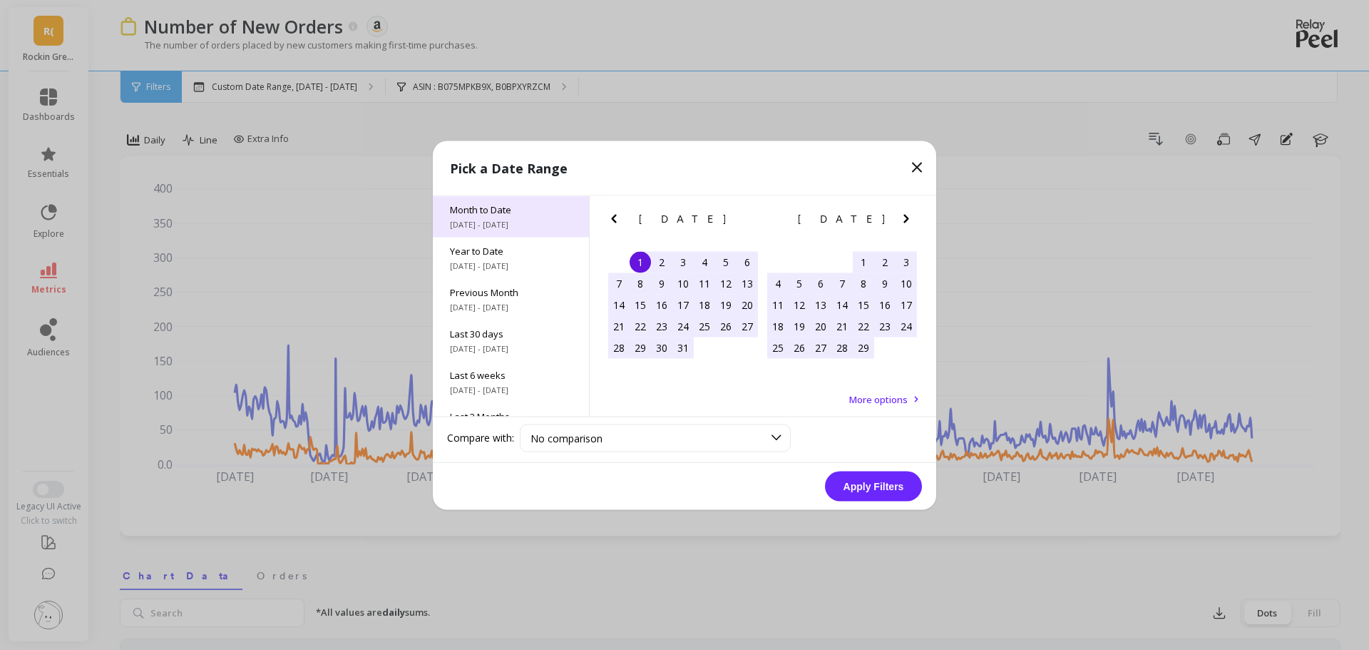
click at [492, 213] on span "Month to Date" at bounding box center [511, 208] width 122 height 13
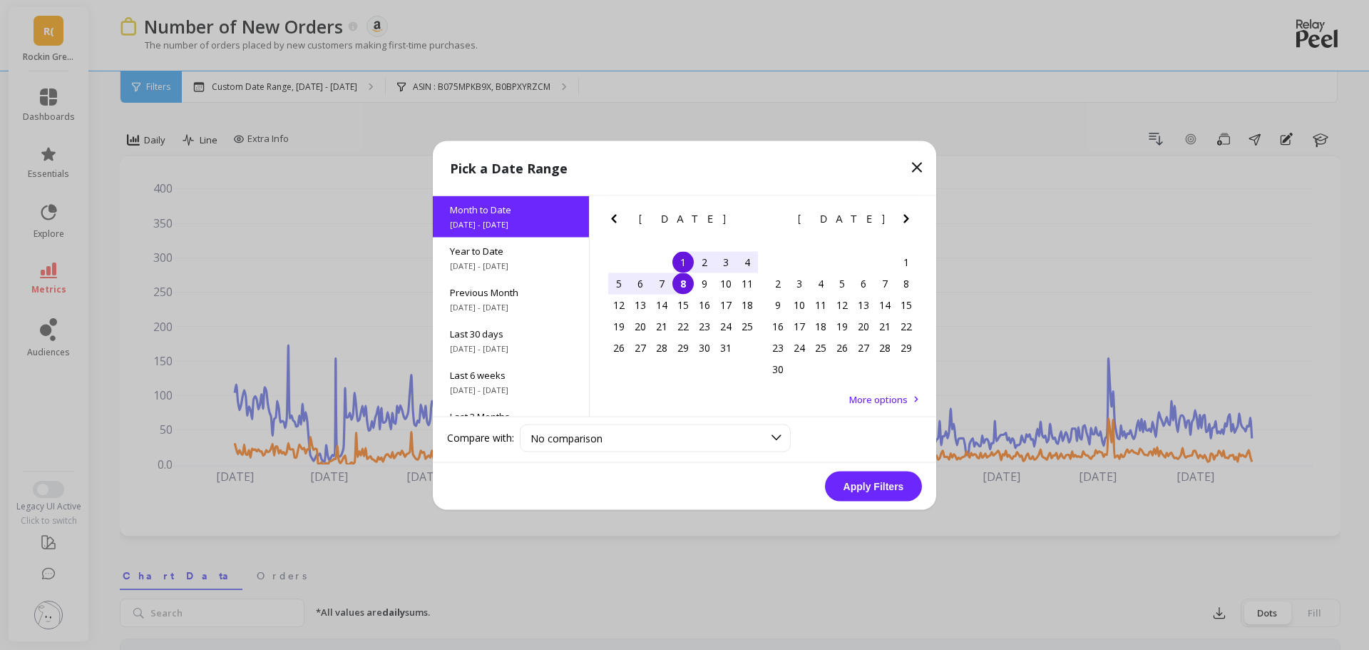
click at [903, 479] on button "Apply Filters" at bounding box center [873, 486] width 97 height 30
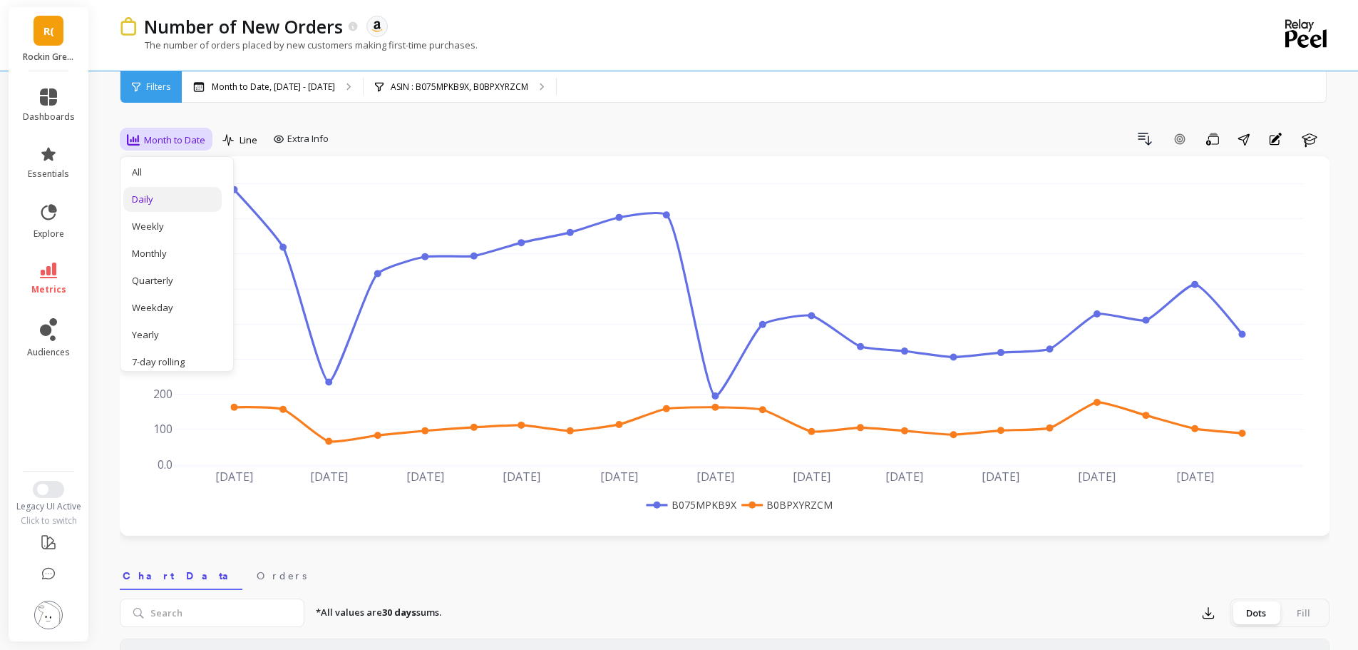
click at [164, 192] on div "Daily" at bounding box center [172, 199] width 98 height 25
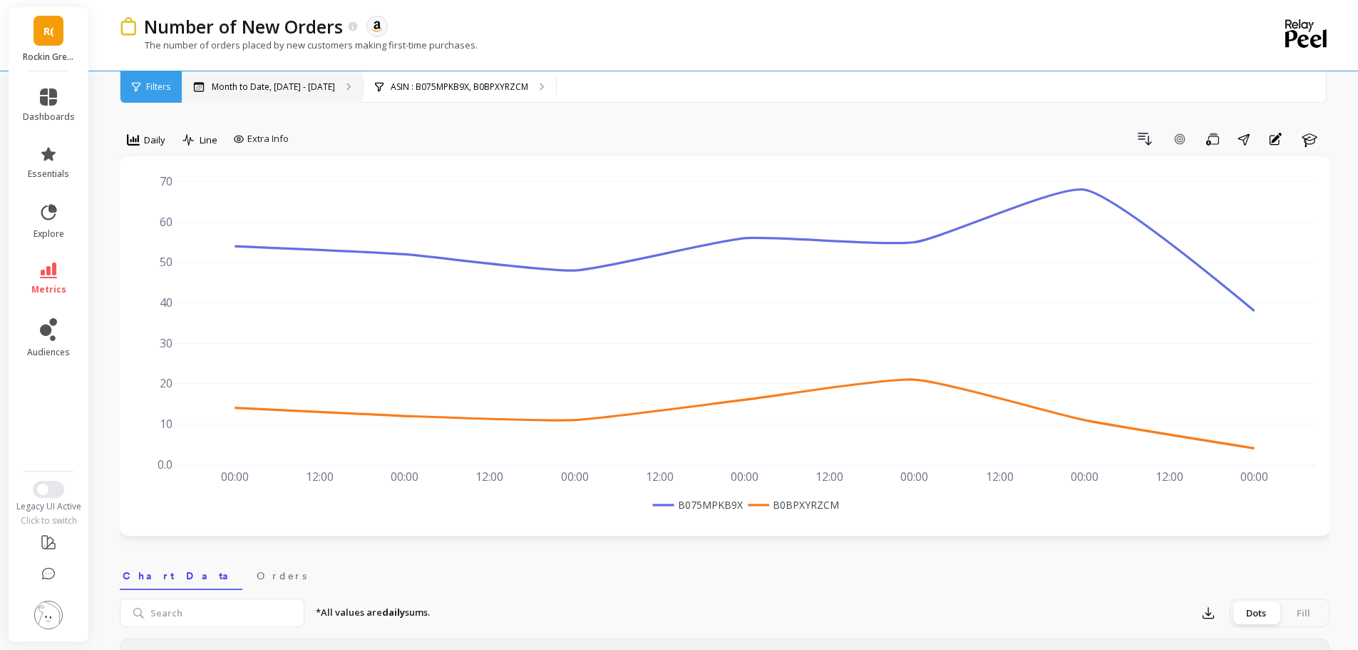
click at [250, 79] on div "Month to Date, Oct 1 - Oct 8" at bounding box center [272, 86] width 181 height 31
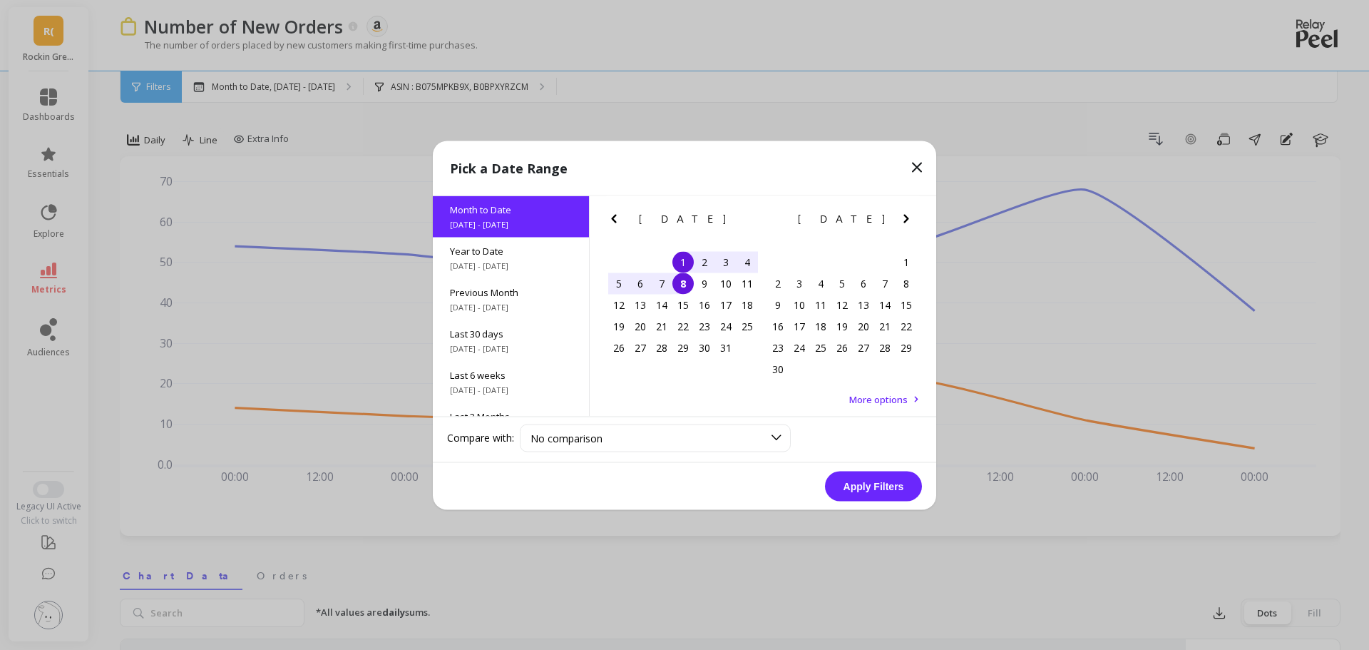
click at [605, 217] on icon "Previous Month" at bounding box center [613, 218] width 17 height 17
click at [642, 258] on div "1" at bounding box center [640, 261] width 21 height 21
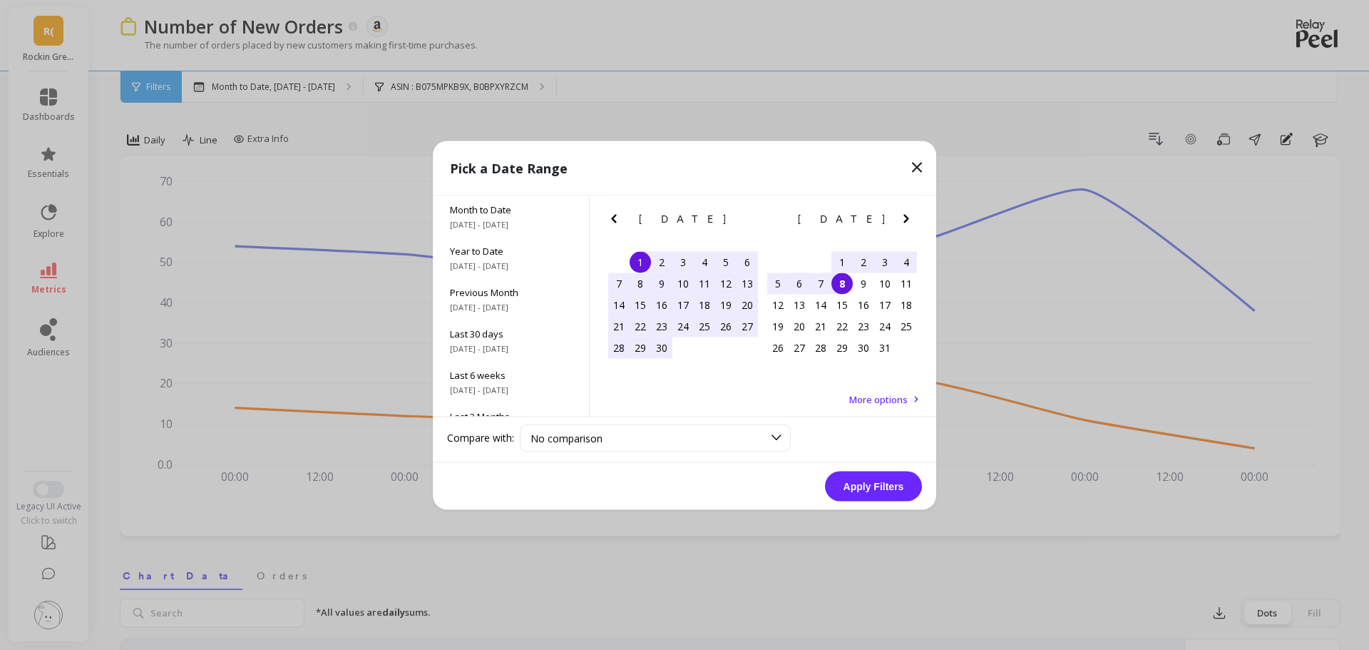
click at [841, 292] on div "8" at bounding box center [841, 282] width 21 height 21
click at [913, 487] on button "Apply Filters" at bounding box center [873, 486] width 97 height 30
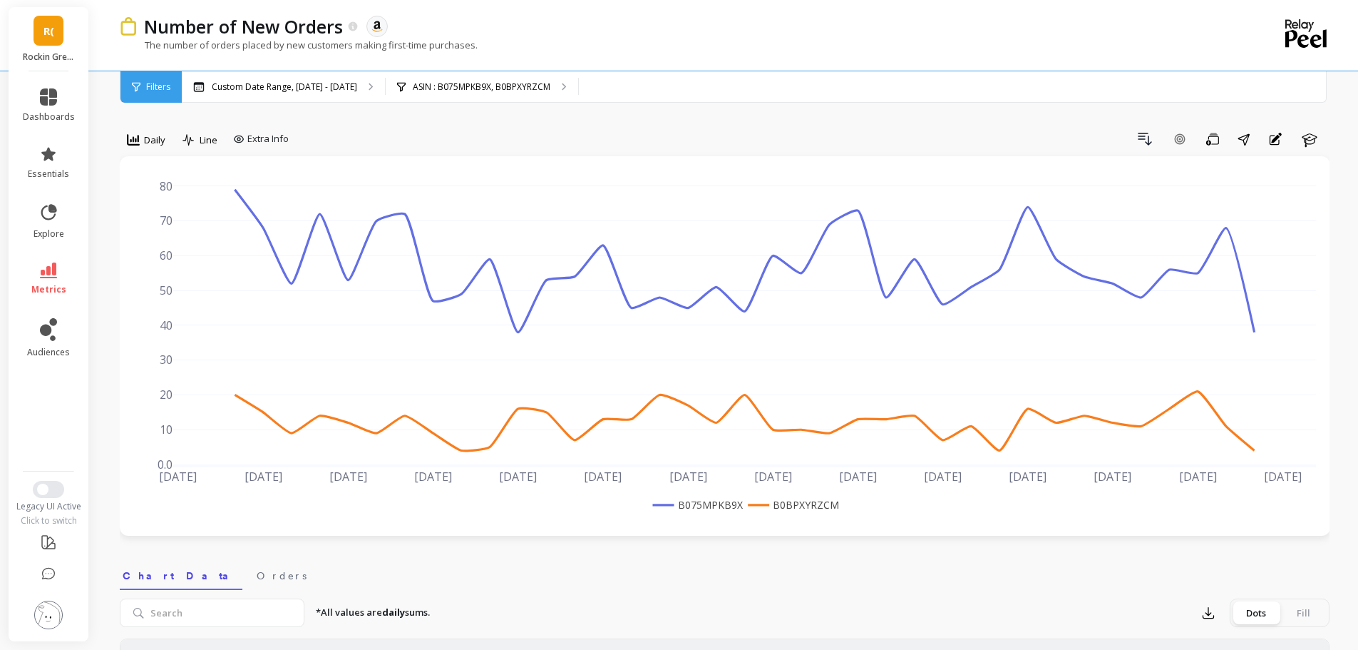
click at [36, 46] on div "R( Rockin Green (Essor)" at bounding box center [49, 39] width 80 height 64
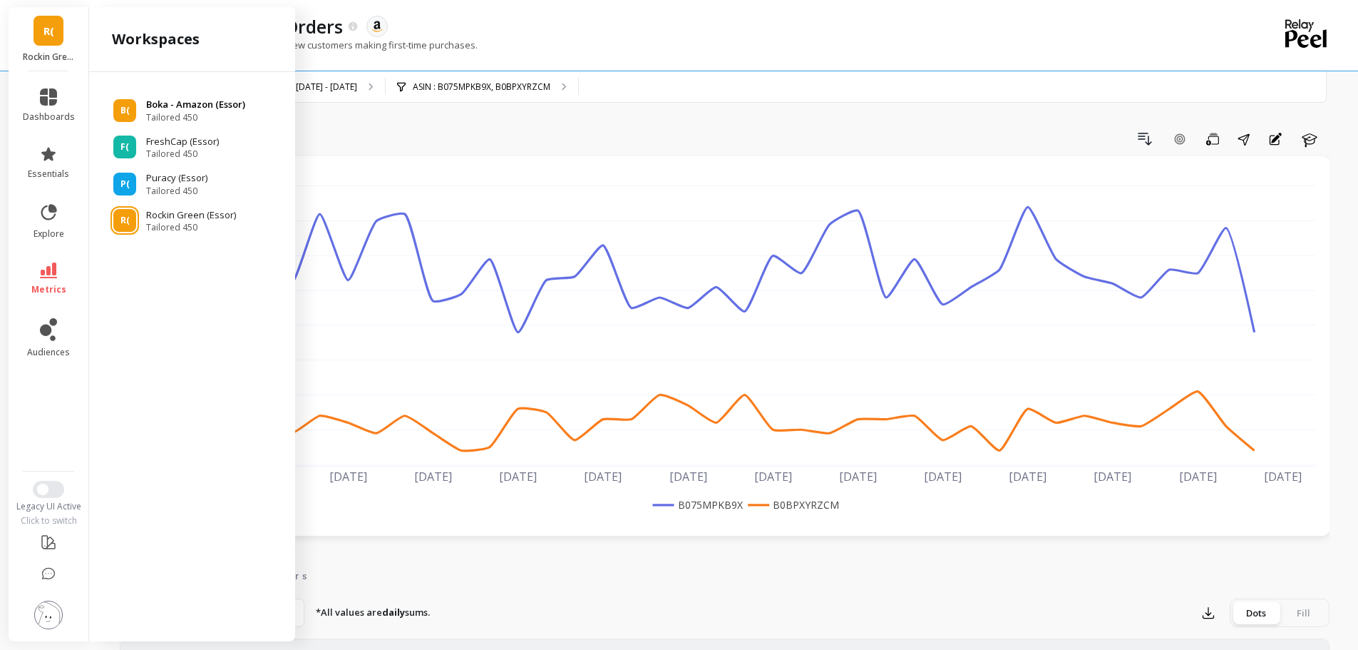
click at [165, 109] on p "Boka - Amazon (Essor)" at bounding box center [195, 105] width 99 height 14
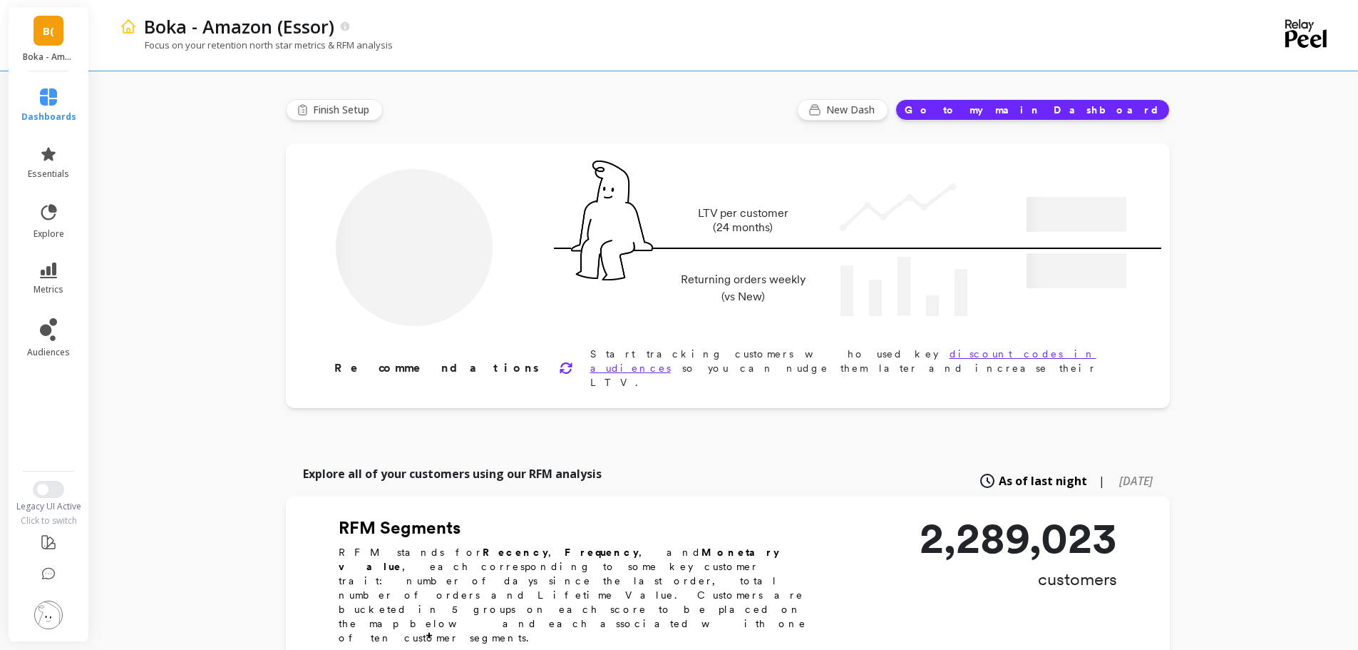
type input "Champions"
type input "251338"
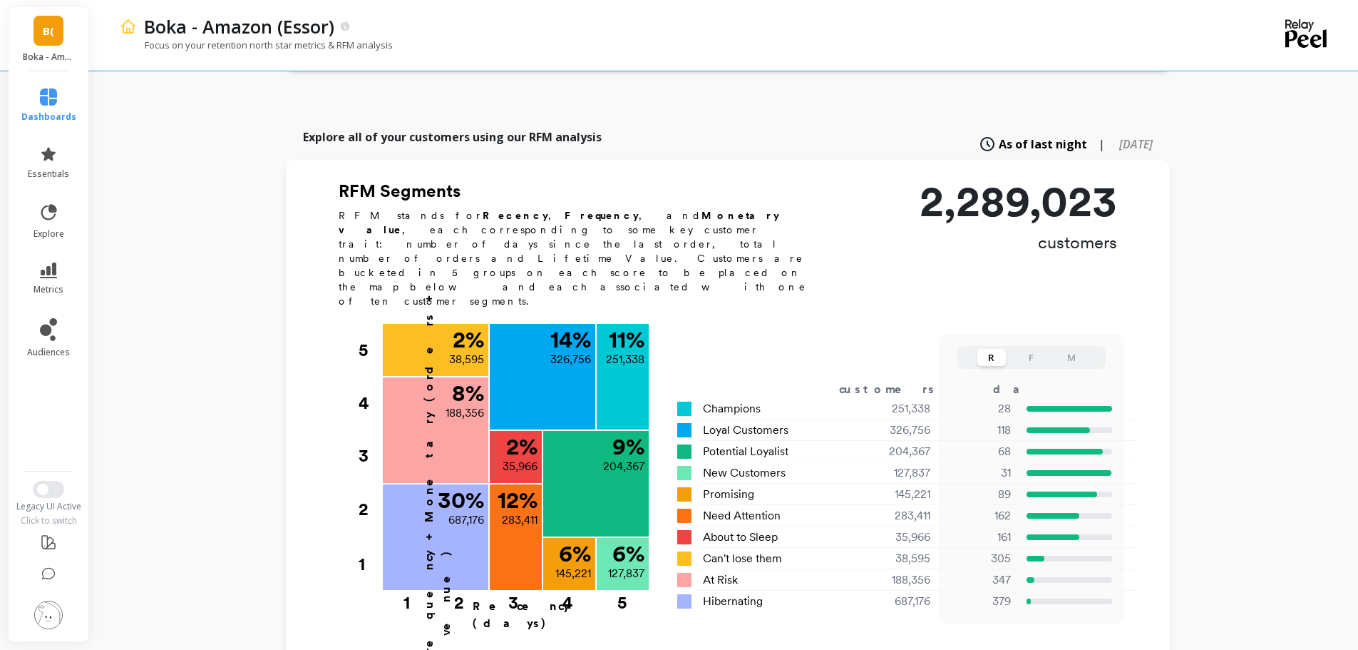
scroll to position [476, 0]
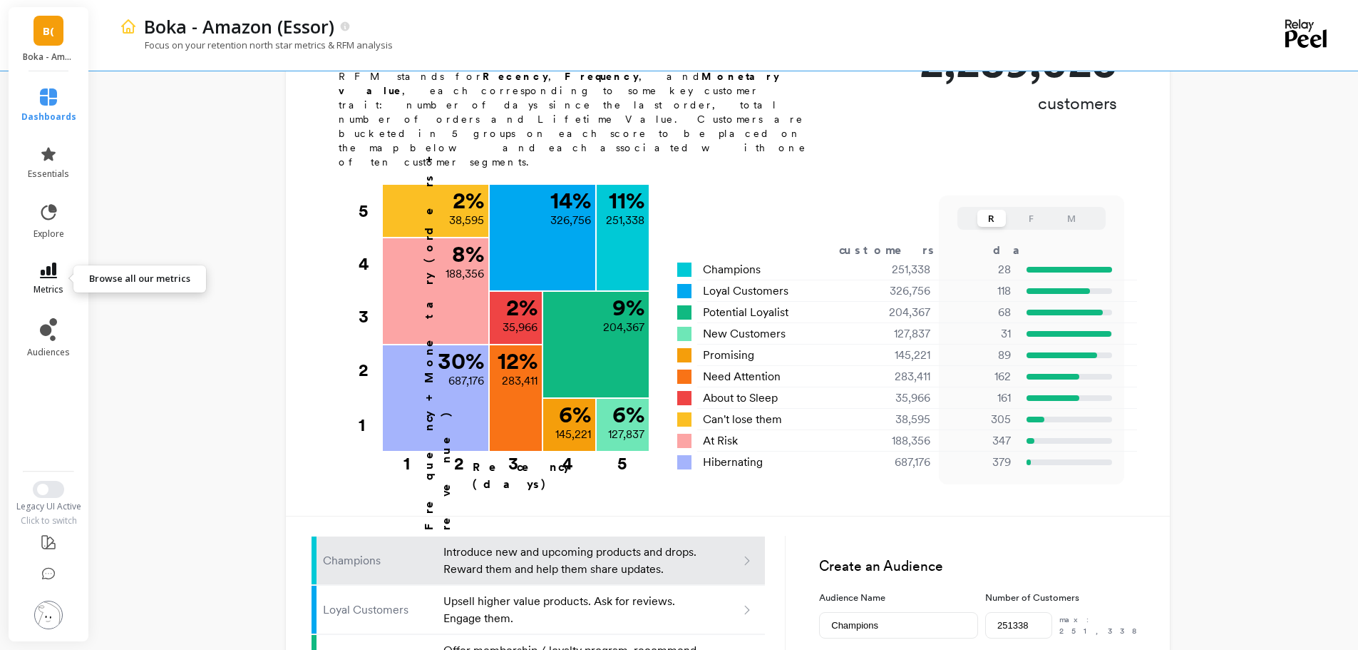
click at [58, 265] on link "metrics" at bounding box center [48, 278] width 55 height 33
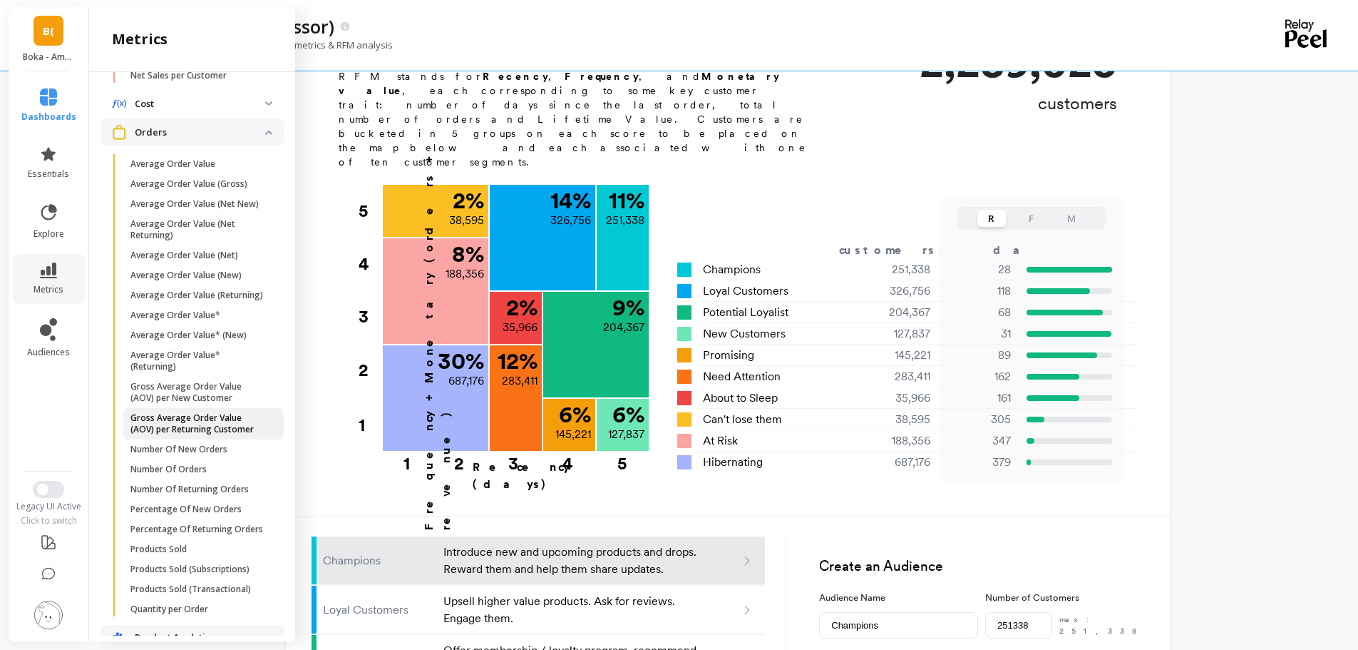
scroll to position [814, 0]
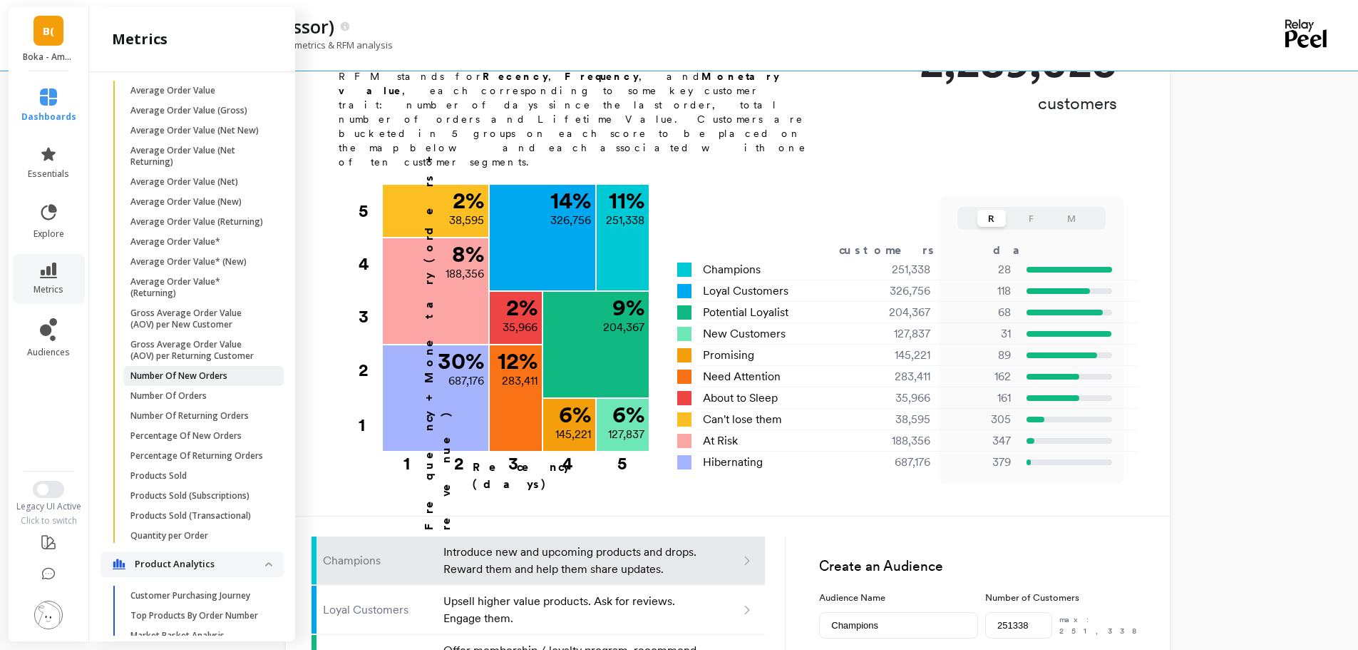
click at [178, 381] on p "Number Of New Orders" at bounding box center [178, 375] width 97 height 11
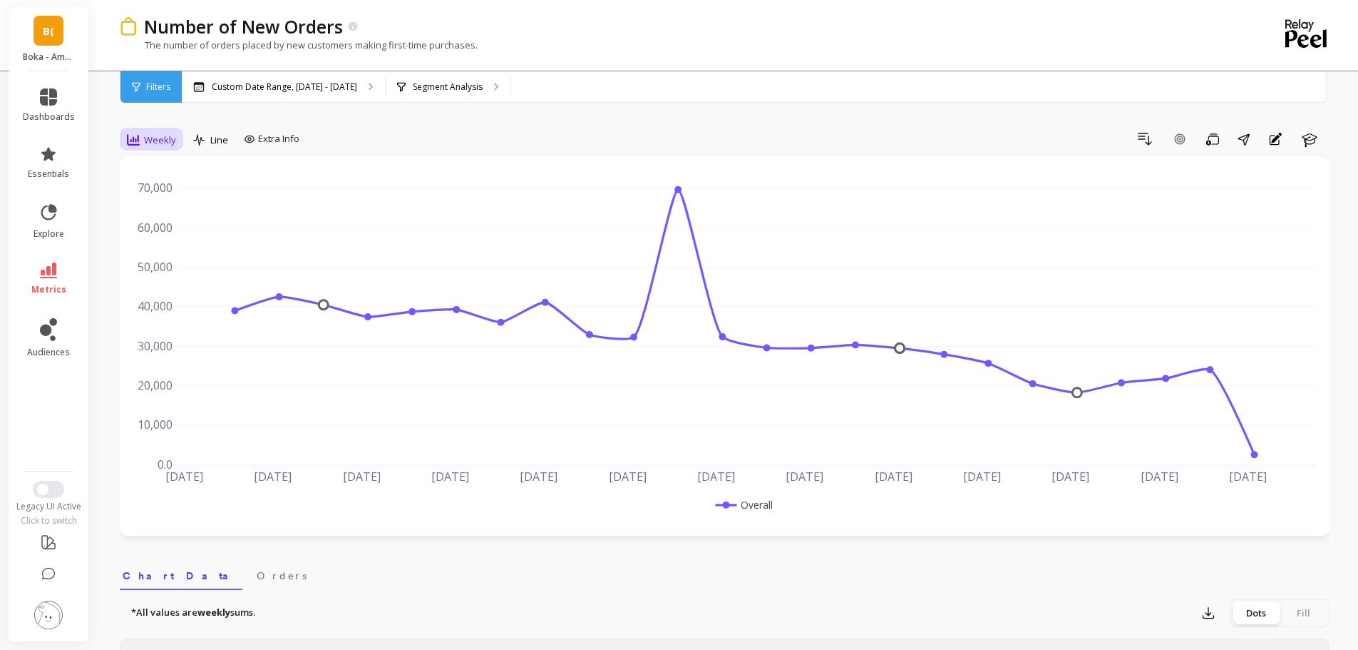
click at [141, 128] on div "Weekly" at bounding box center [152, 140] width 58 height 24
click at [148, 195] on div "Daily" at bounding box center [172, 199] width 81 height 14
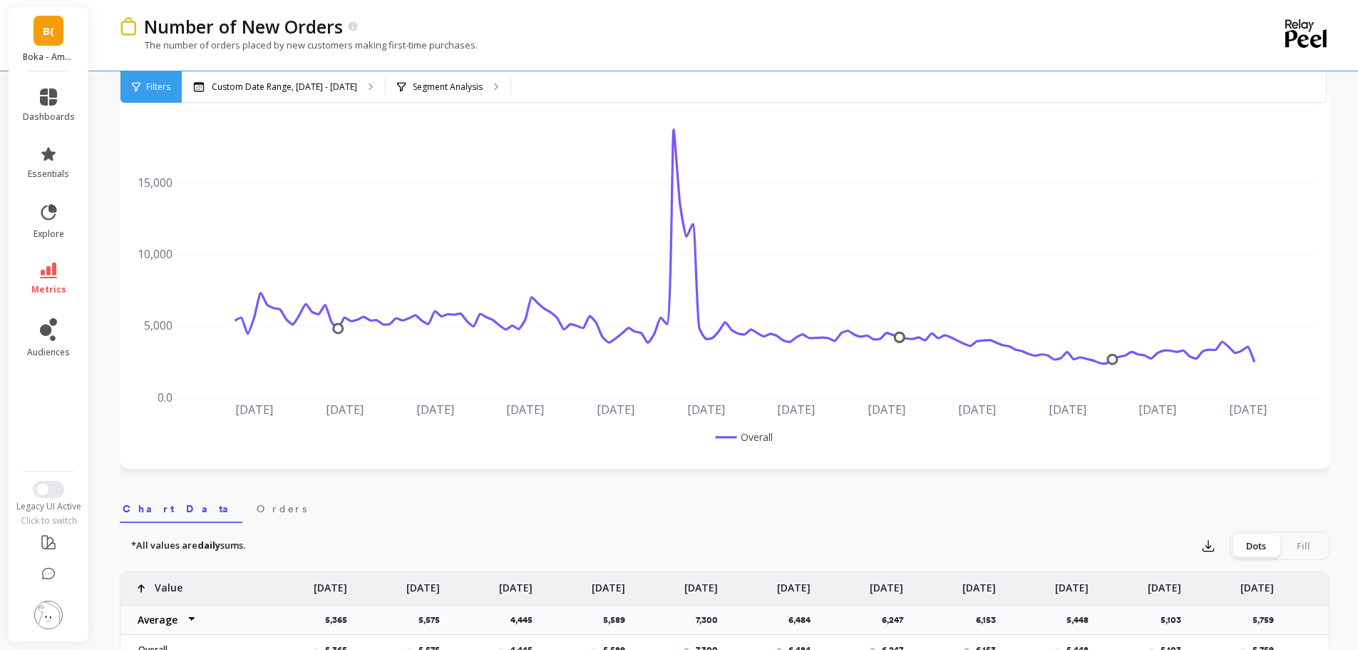
scroll to position [119, 0]
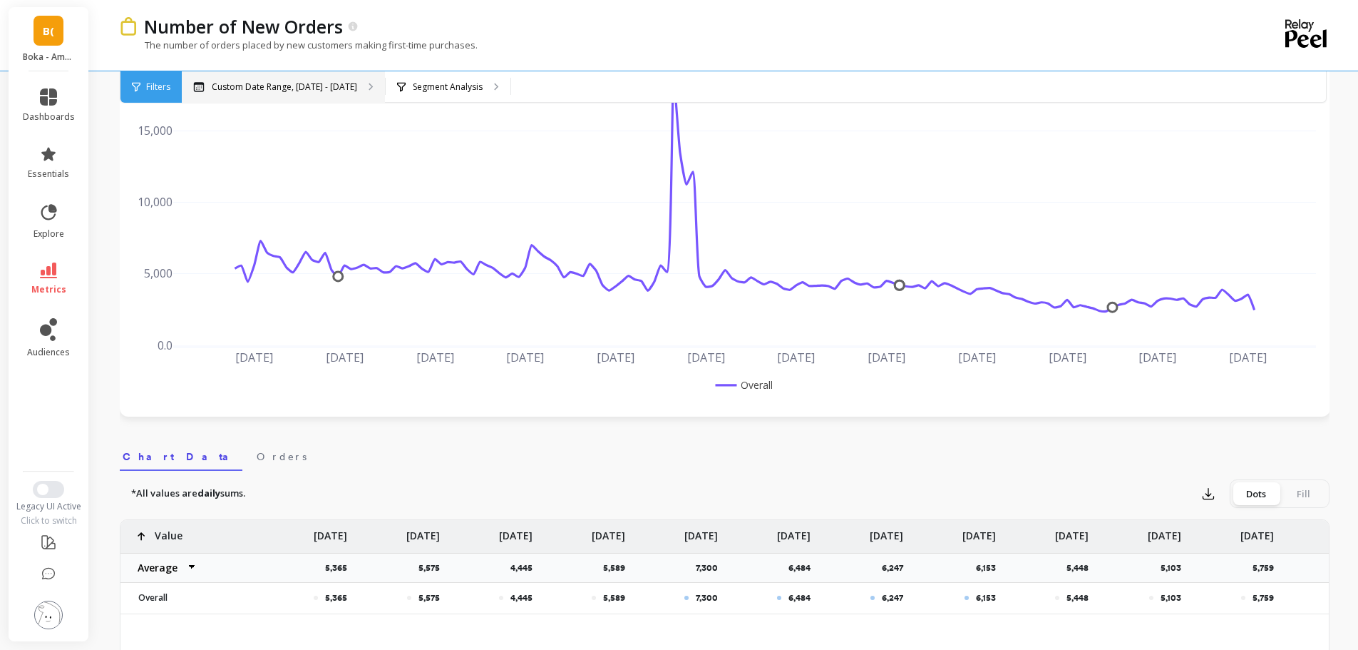
click at [291, 91] on p "Custom Date Range, May 1 - Oct 7" at bounding box center [284, 86] width 145 height 11
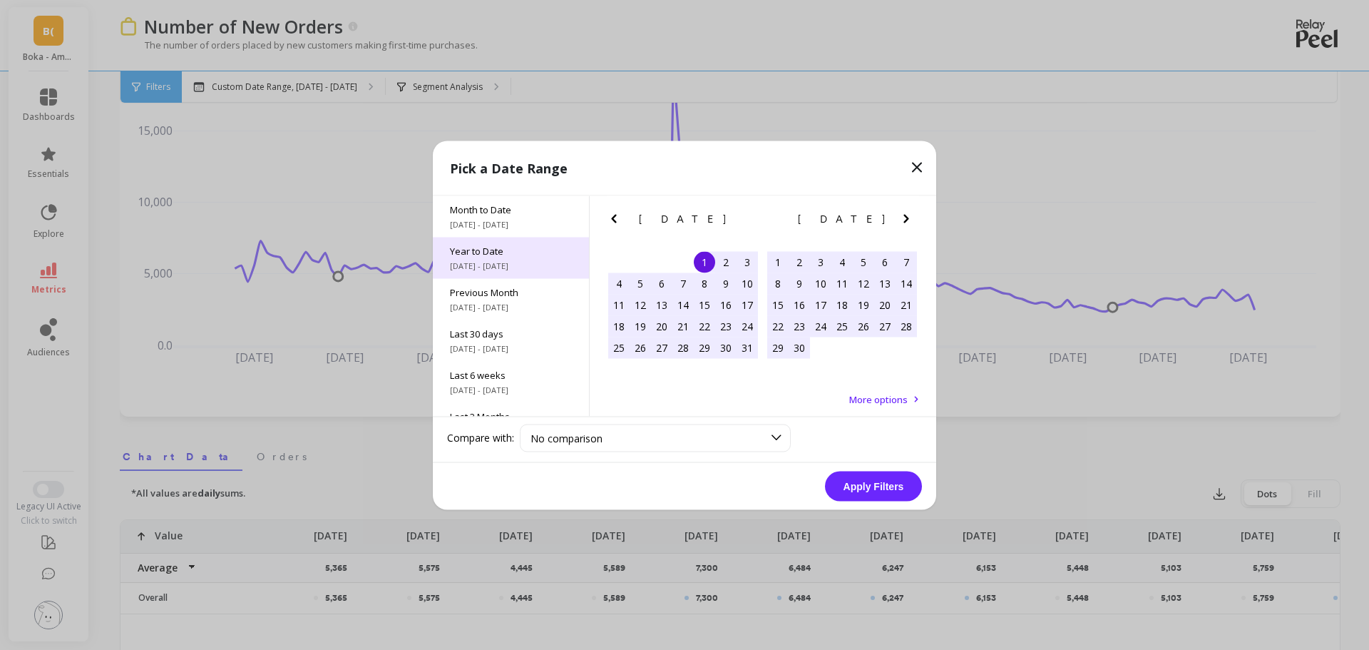
click at [508, 260] on span "1/1/2025 - 10/8/2025" at bounding box center [511, 265] width 122 height 11
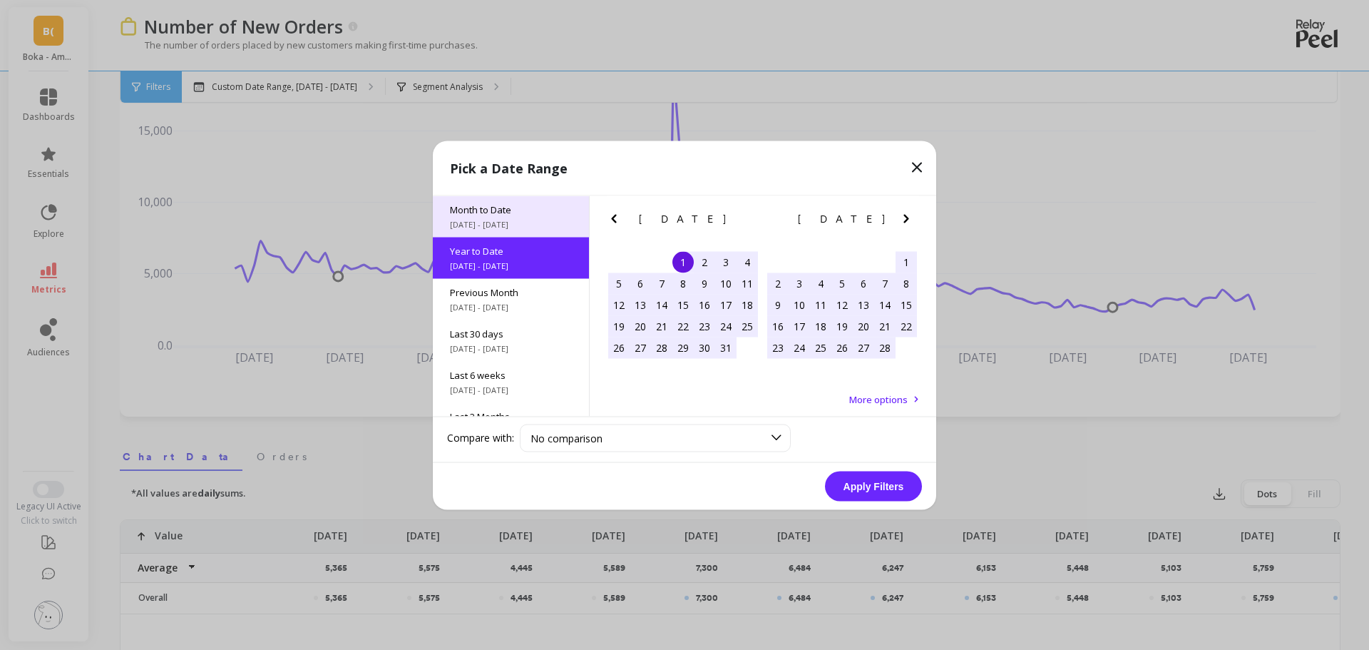
click at [500, 215] on span "Month to Date" at bounding box center [511, 208] width 122 height 13
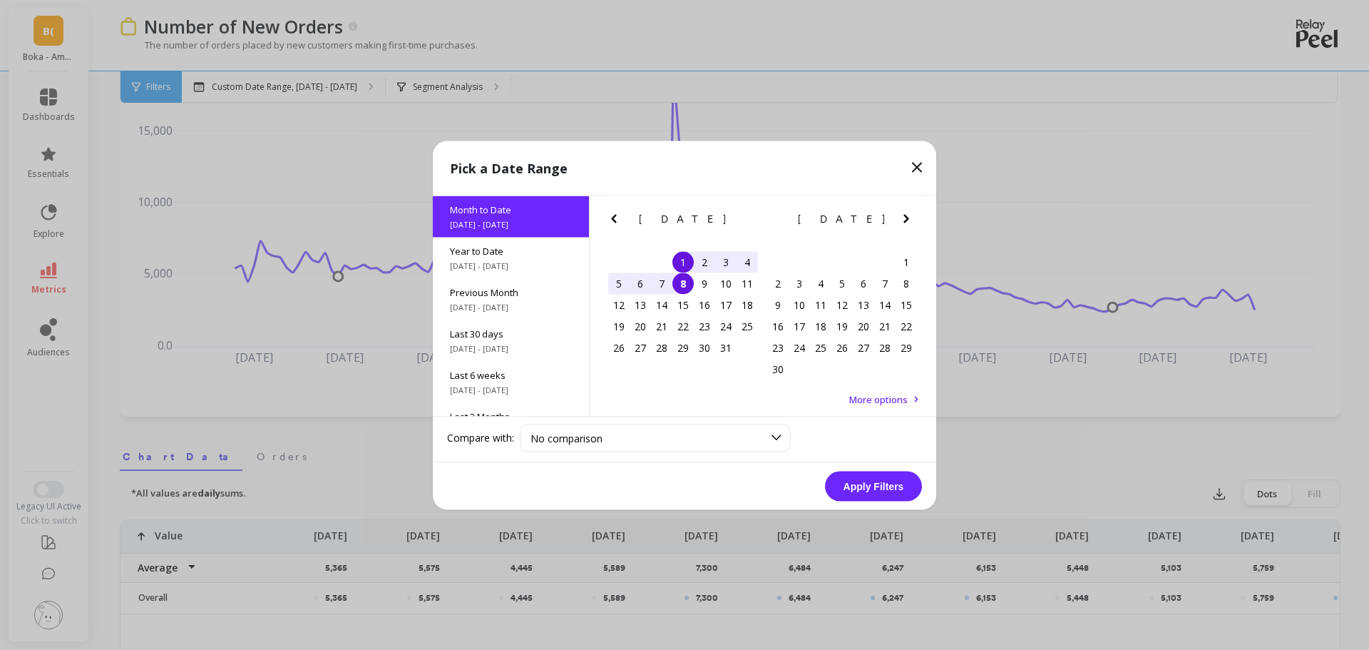
click at [874, 481] on button "Apply Filters" at bounding box center [873, 486] width 97 height 30
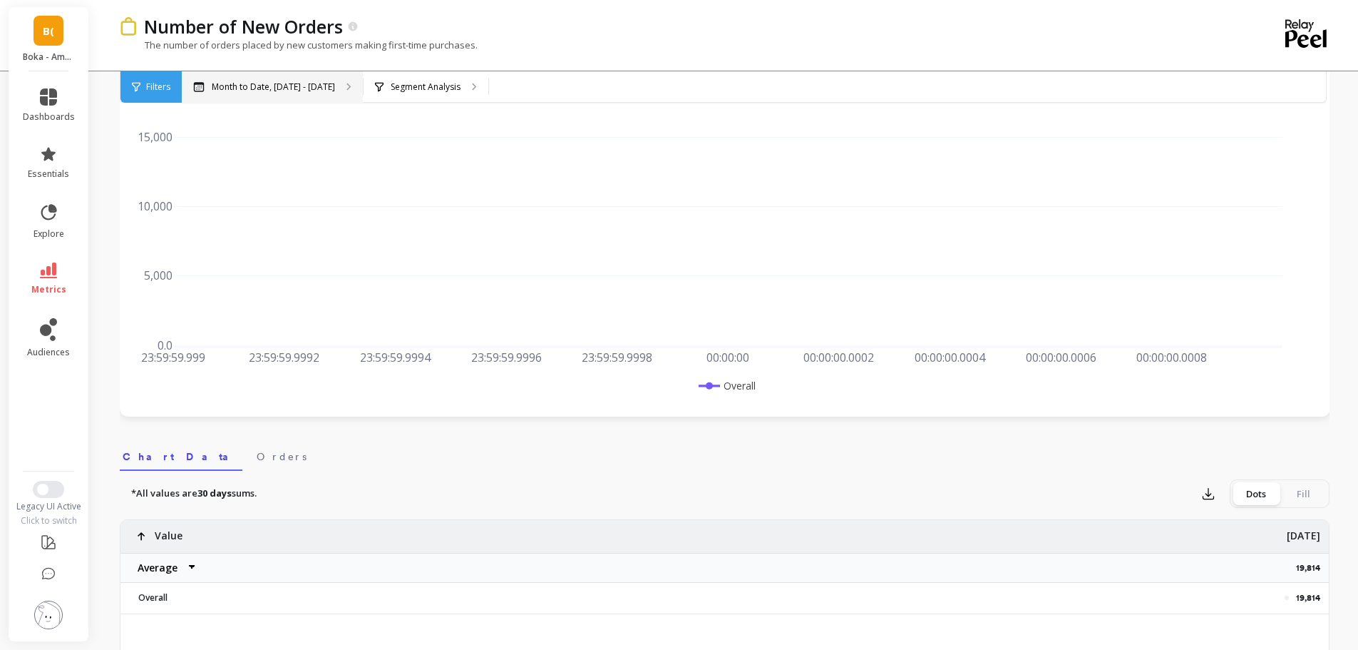
click at [274, 84] on p "Month to Date, Oct 1 - Oct 8" at bounding box center [273, 86] width 123 height 11
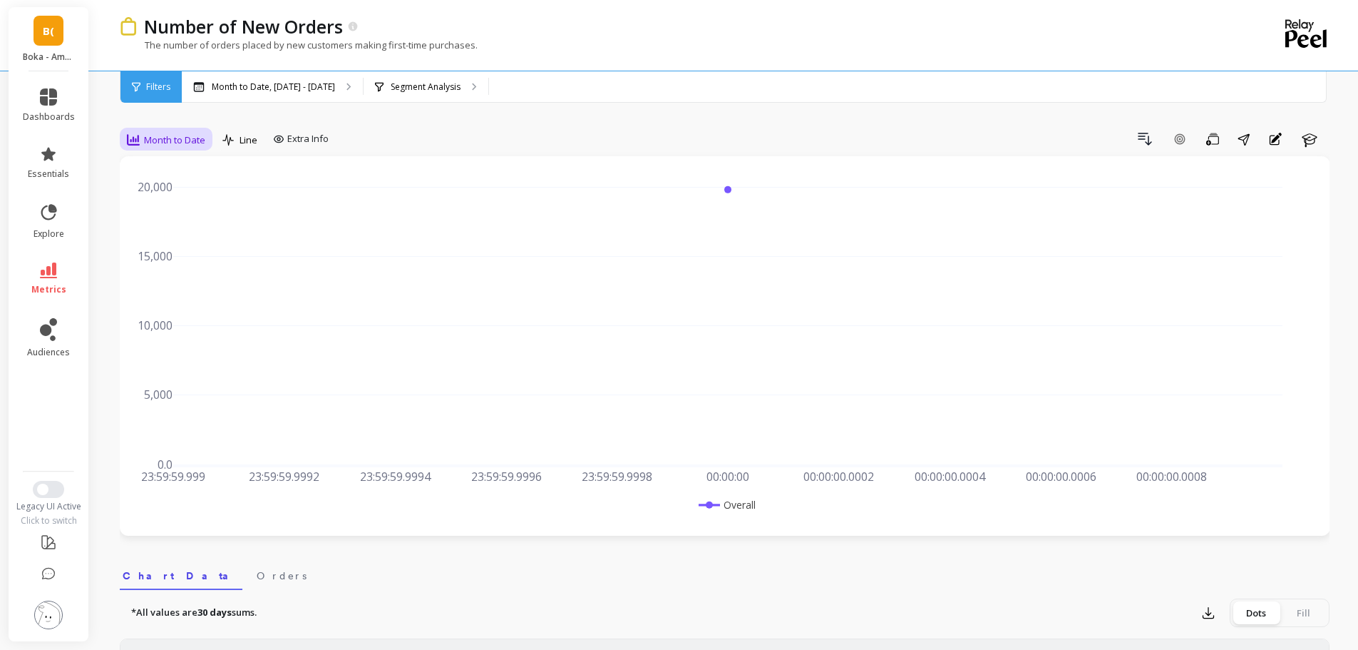
click at [163, 140] on span "Month to Date" at bounding box center [174, 140] width 61 height 14
click at [162, 195] on div "Daily" at bounding box center [172, 199] width 81 height 14
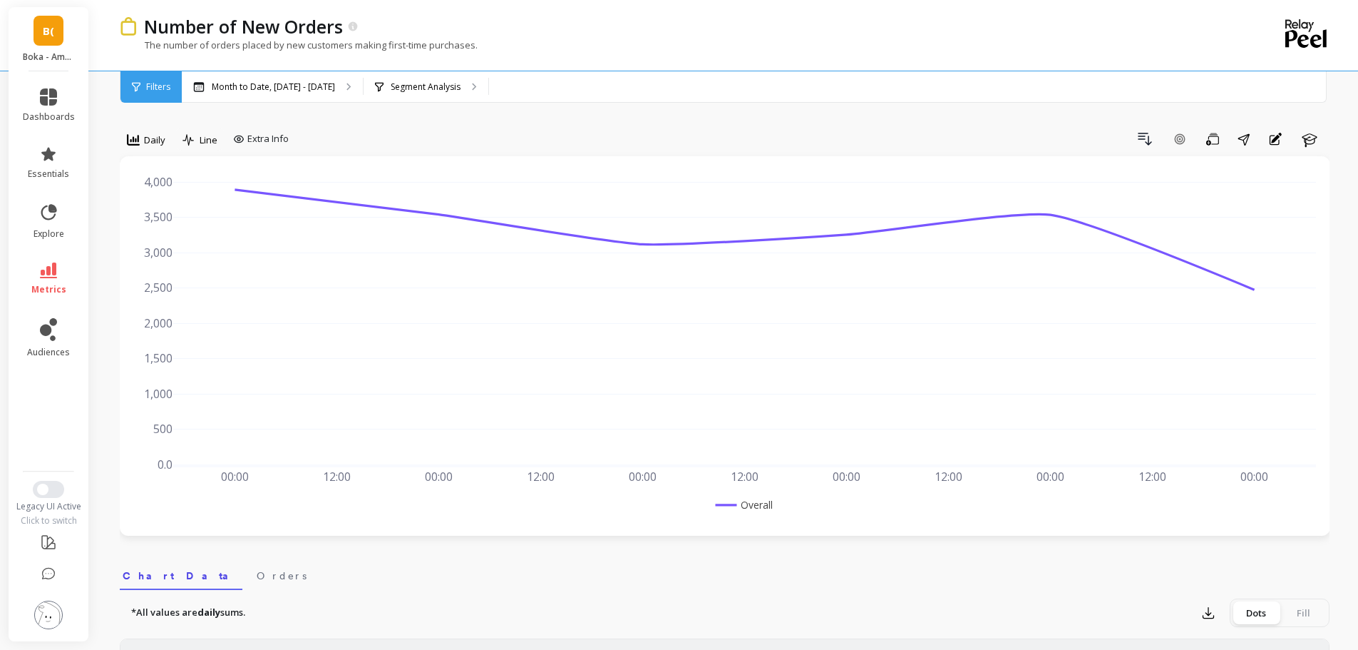
click at [414, 70] on div "Number of New Orders The number of orders placed by new customers making first-…" at bounding box center [666, 35] width 1093 height 71
click at [56, 29] on link "B(" at bounding box center [49, 31] width 30 height 30
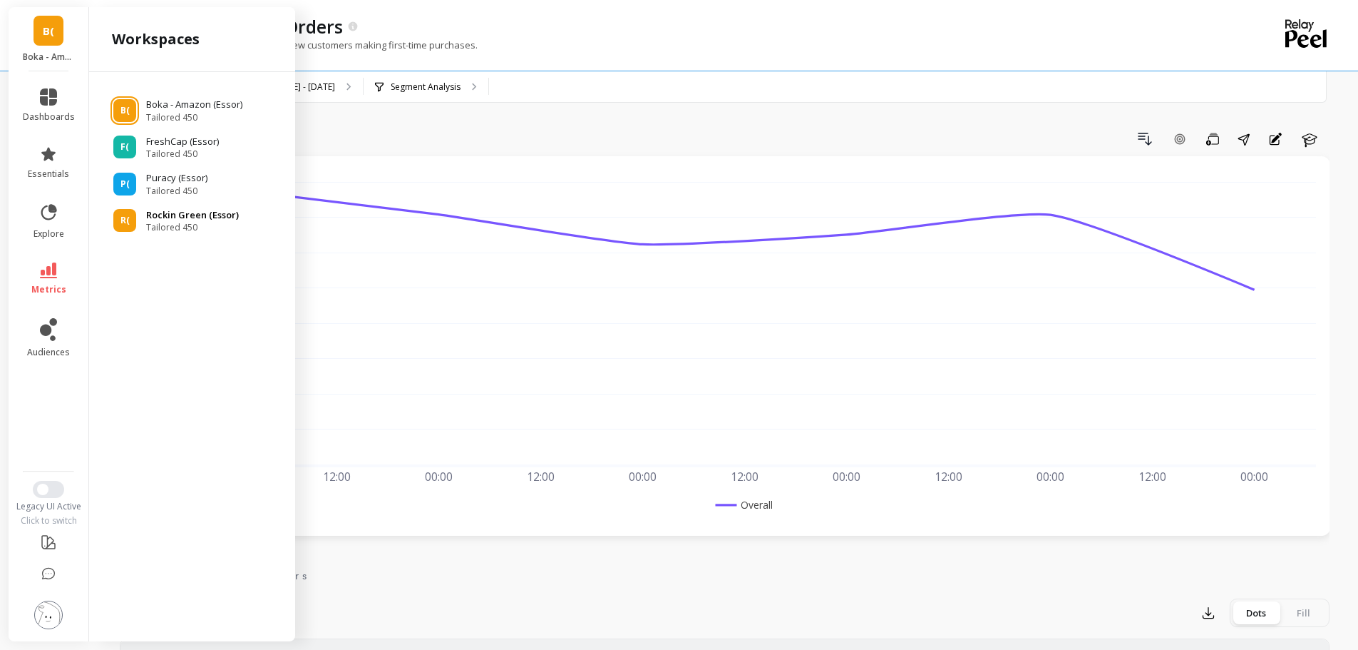
click at [178, 217] on p "Rockin Green (Essor)" at bounding box center [192, 215] width 93 height 14
